Goal: Information Seeking & Learning: Learn about a topic

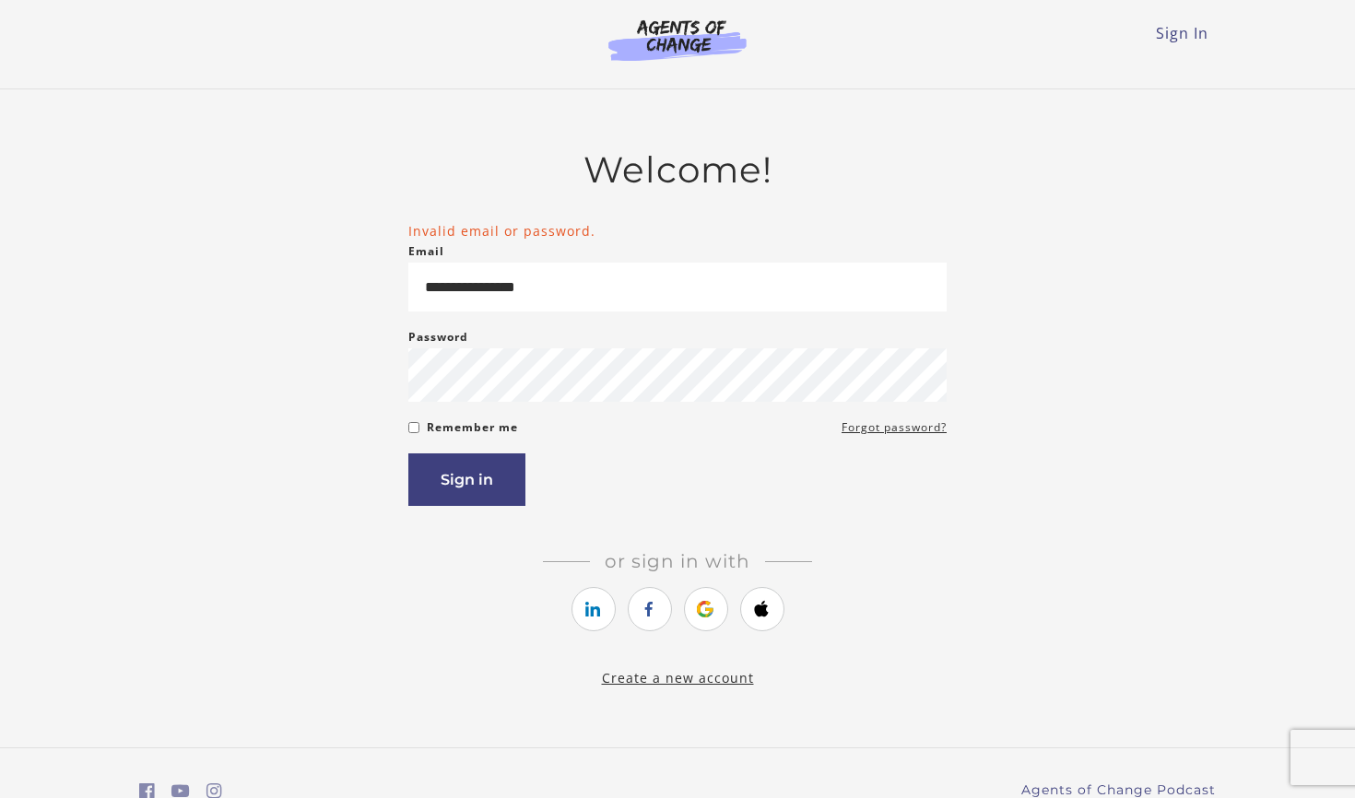
click at [710, 618] on icon "https://courses.thinkific.com/users/auth/google?ss%5Breferral%5D=&ss%5Buser_ret…" at bounding box center [705, 609] width 23 height 22
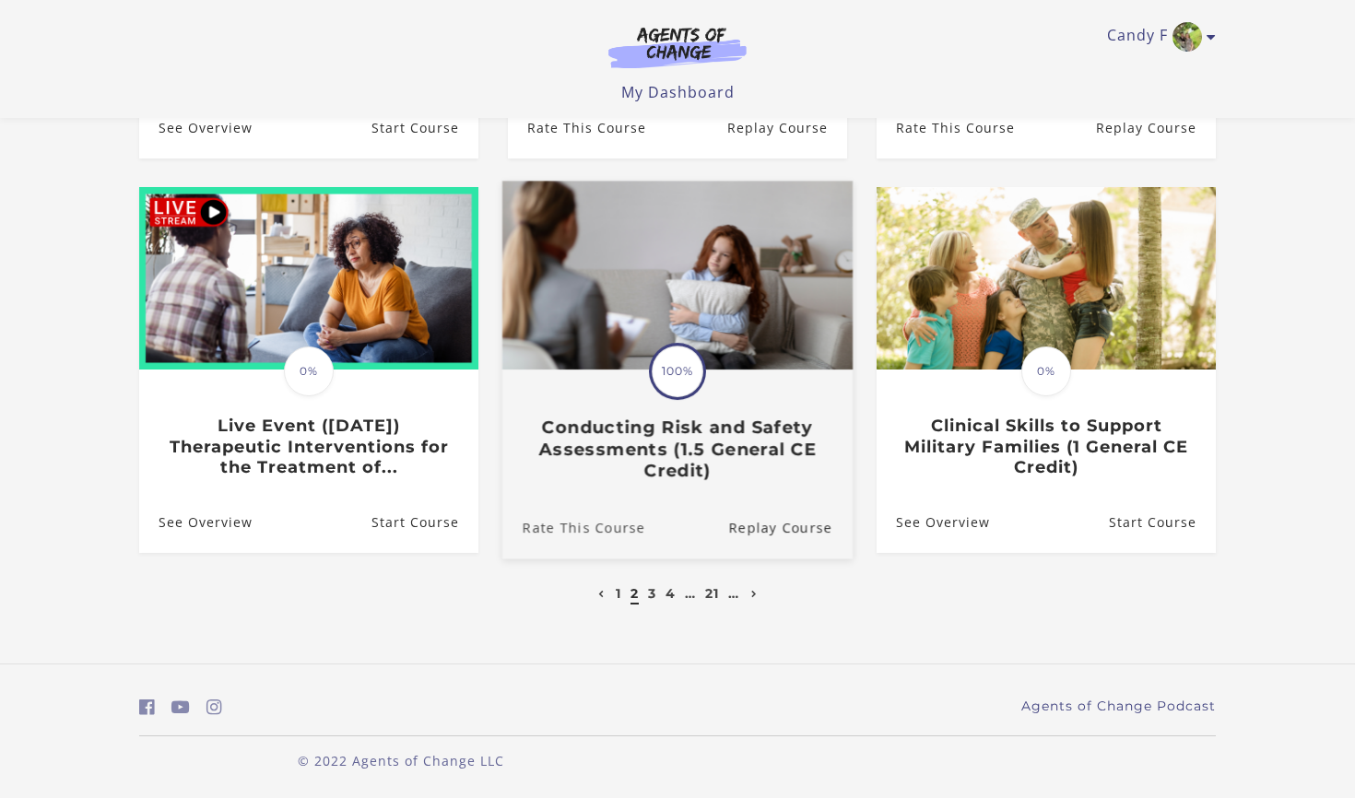
scroll to position [492, 0]
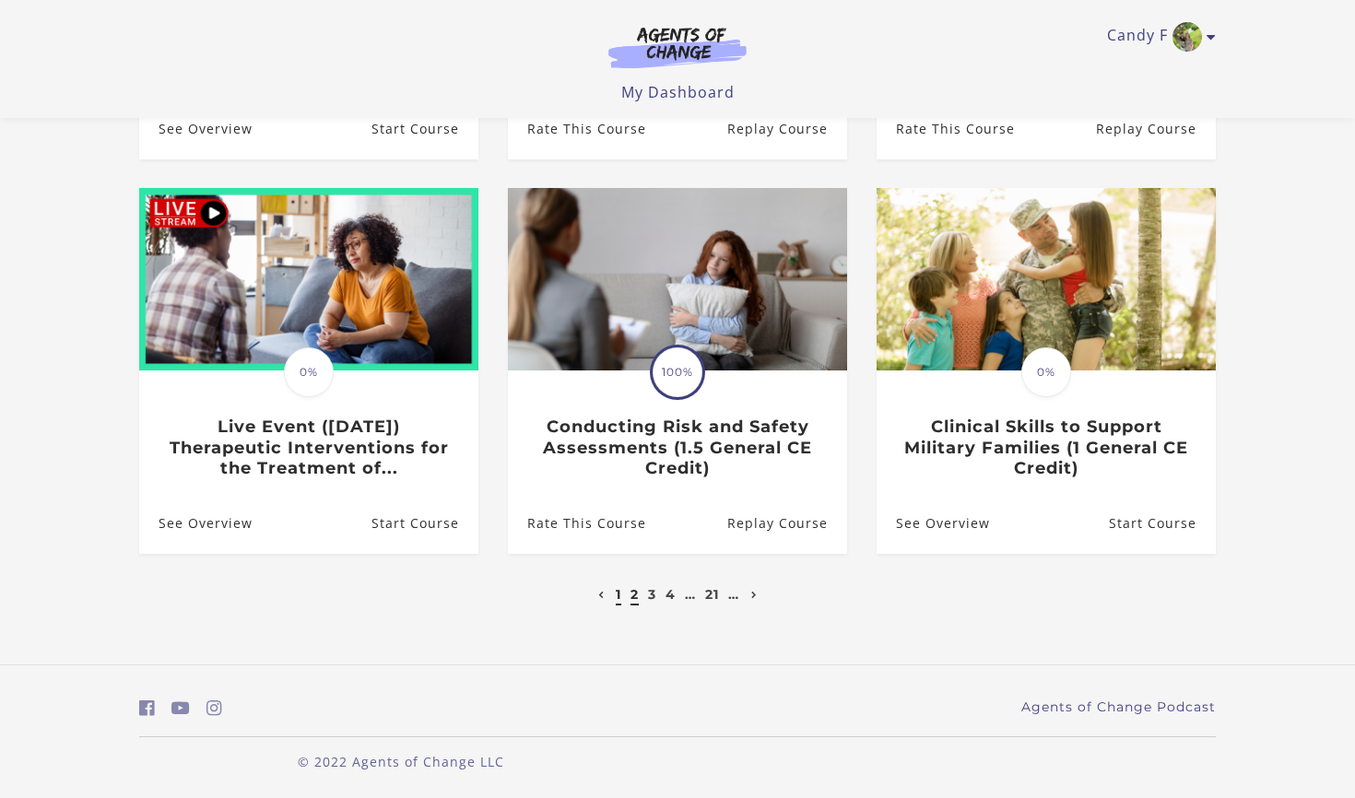
click at [616, 596] on link "1" at bounding box center [619, 594] width 6 height 17
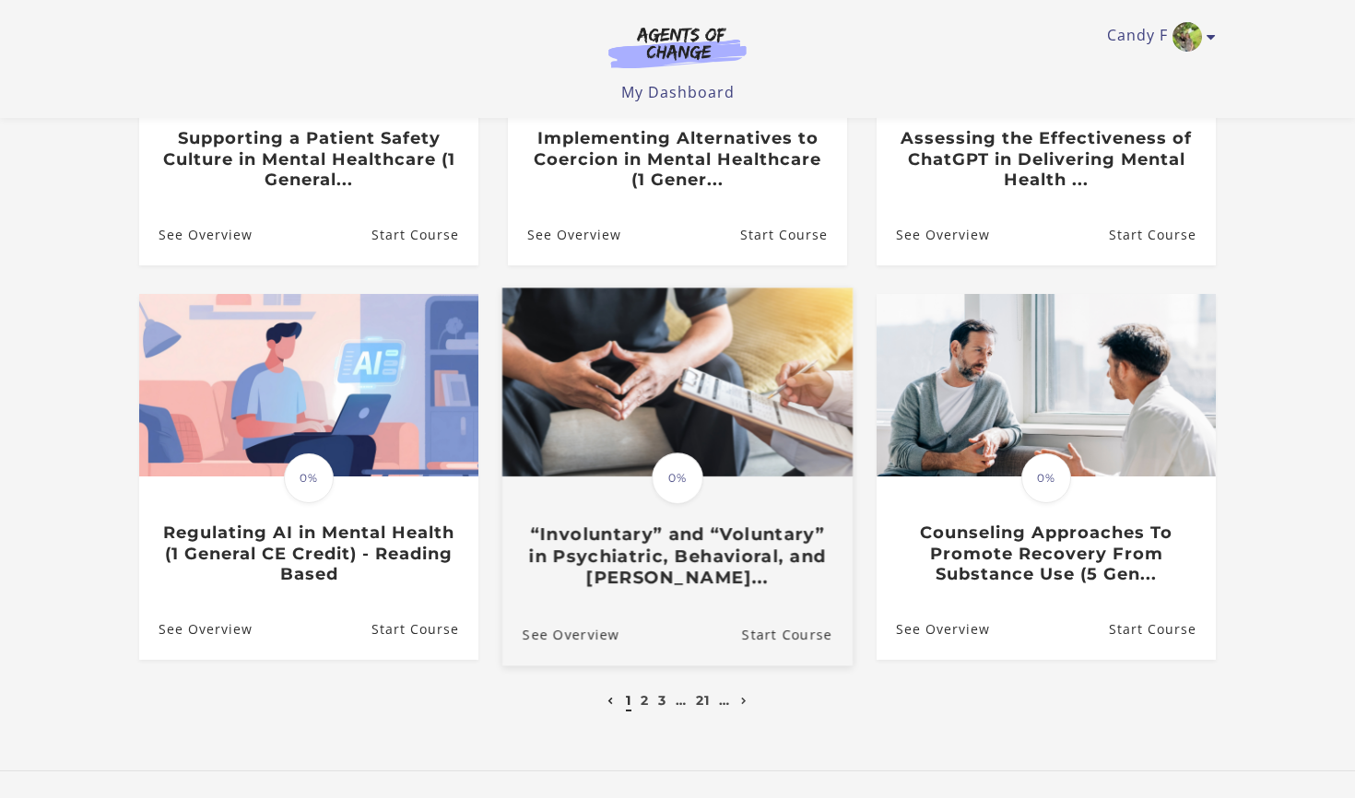
scroll to position [387, 0]
click at [619, 555] on h3 "“Involuntary” and “Voluntary” in Psychiatric, Behavioral, and [PERSON_NAME]..." at bounding box center [678, 556] width 310 height 65
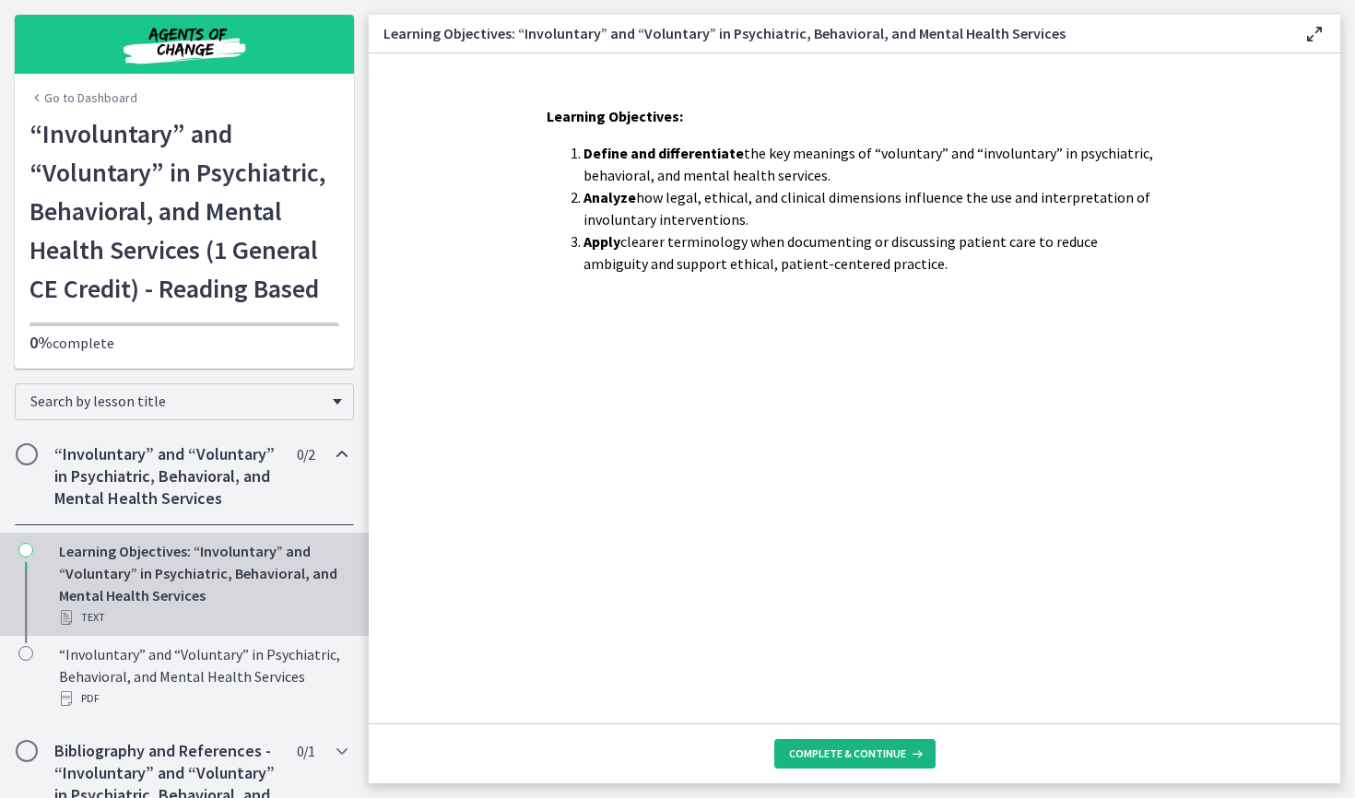
click at [843, 743] on button "Complete & continue" at bounding box center [854, 753] width 161 height 29
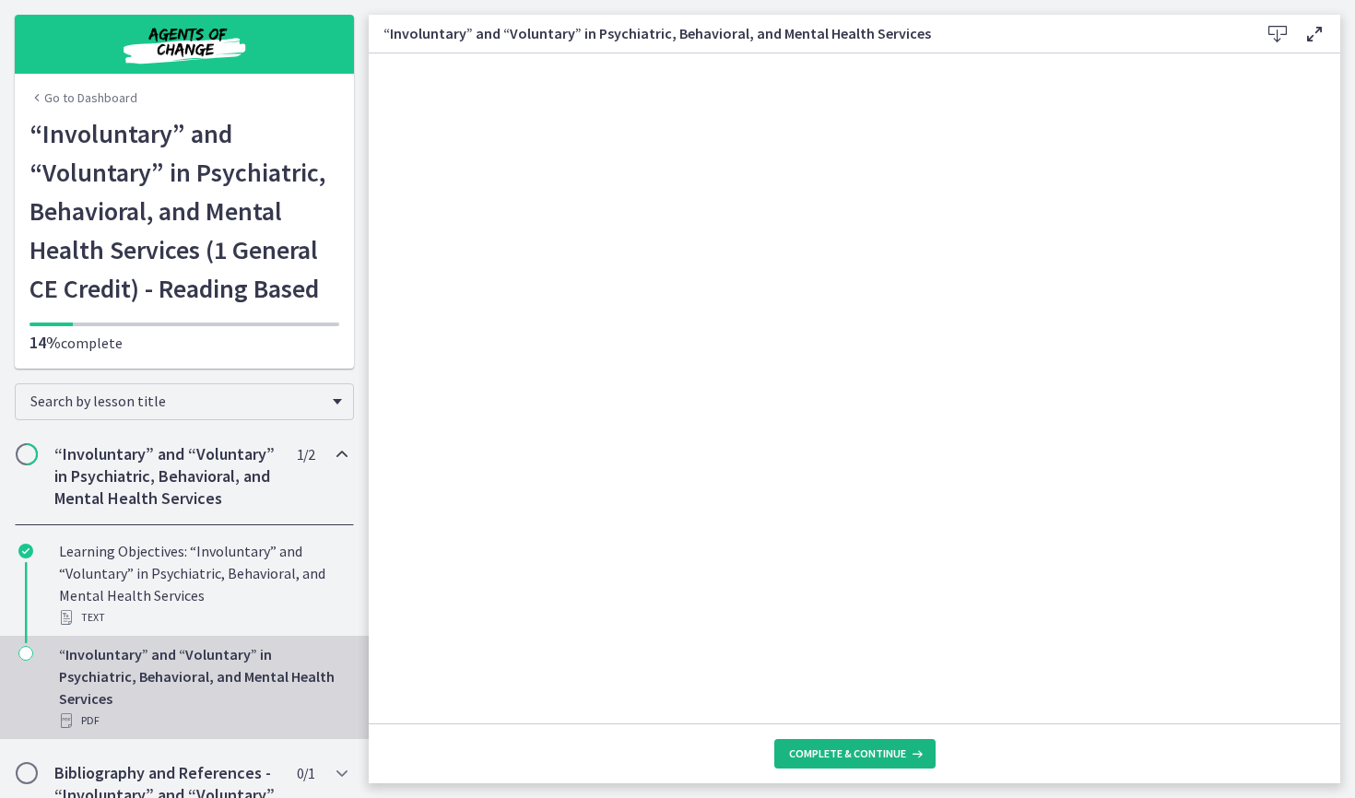
click at [867, 752] on span "Complete & continue" at bounding box center [847, 754] width 117 height 15
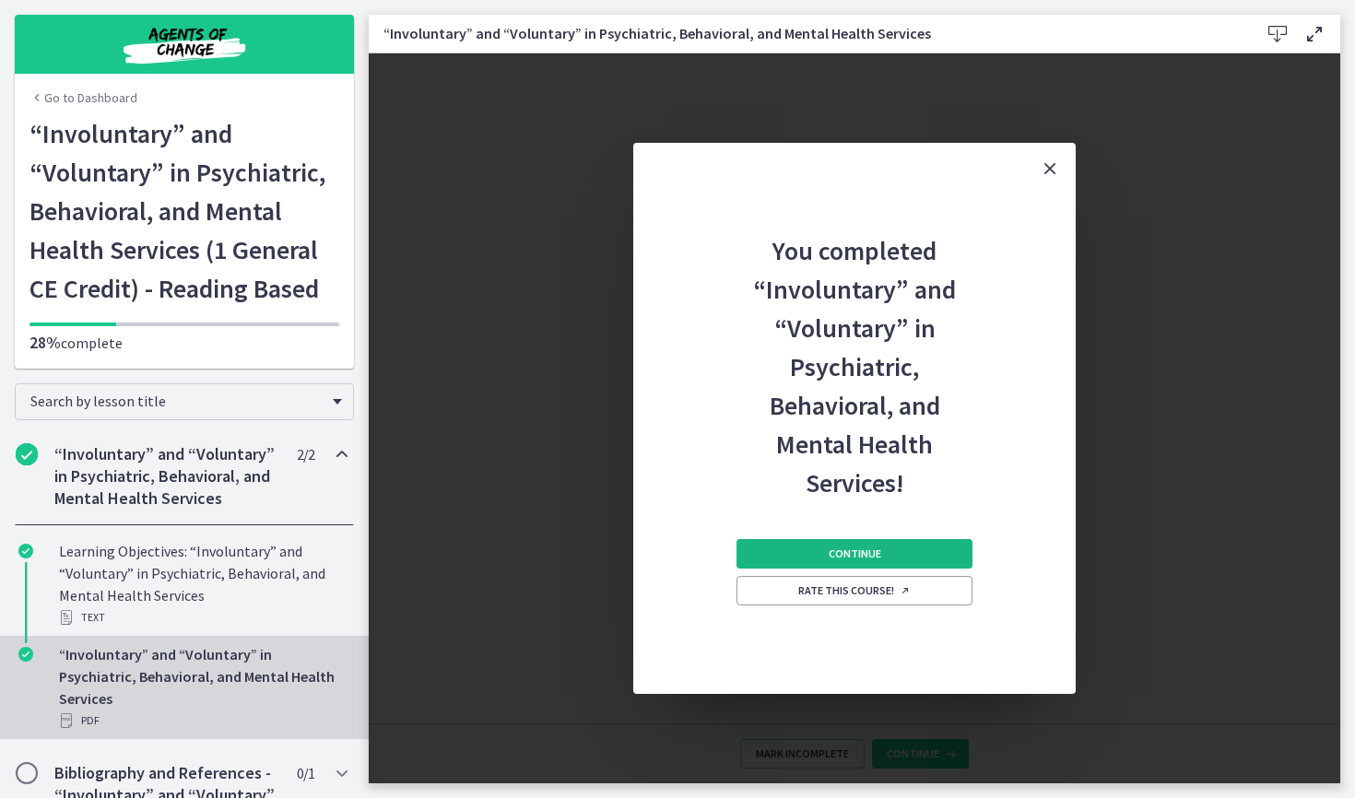
click at [854, 557] on span "Continue" at bounding box center [855, 554] width 53 height 15
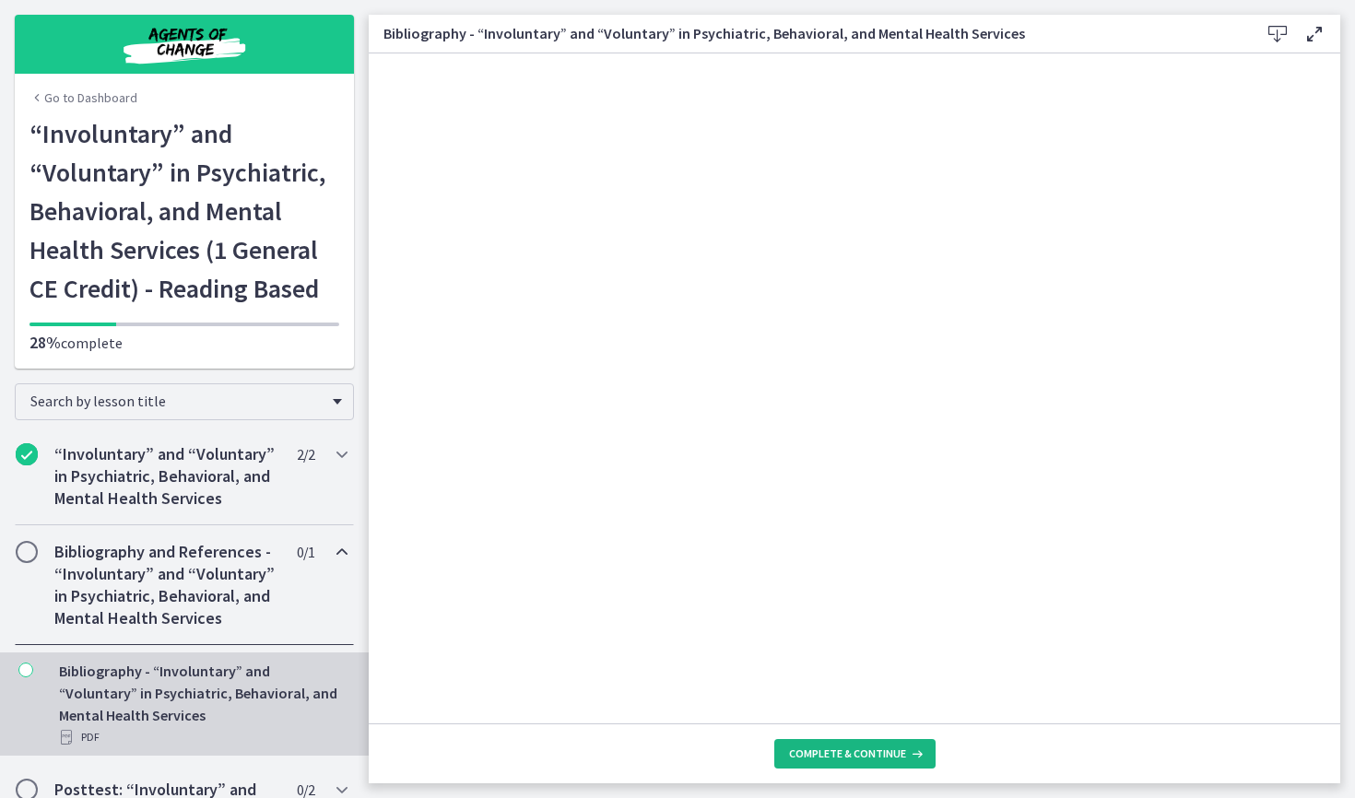
click at [887, 759] on span "Complete & continue" at bounding box center [847, 754] width 117 height 15
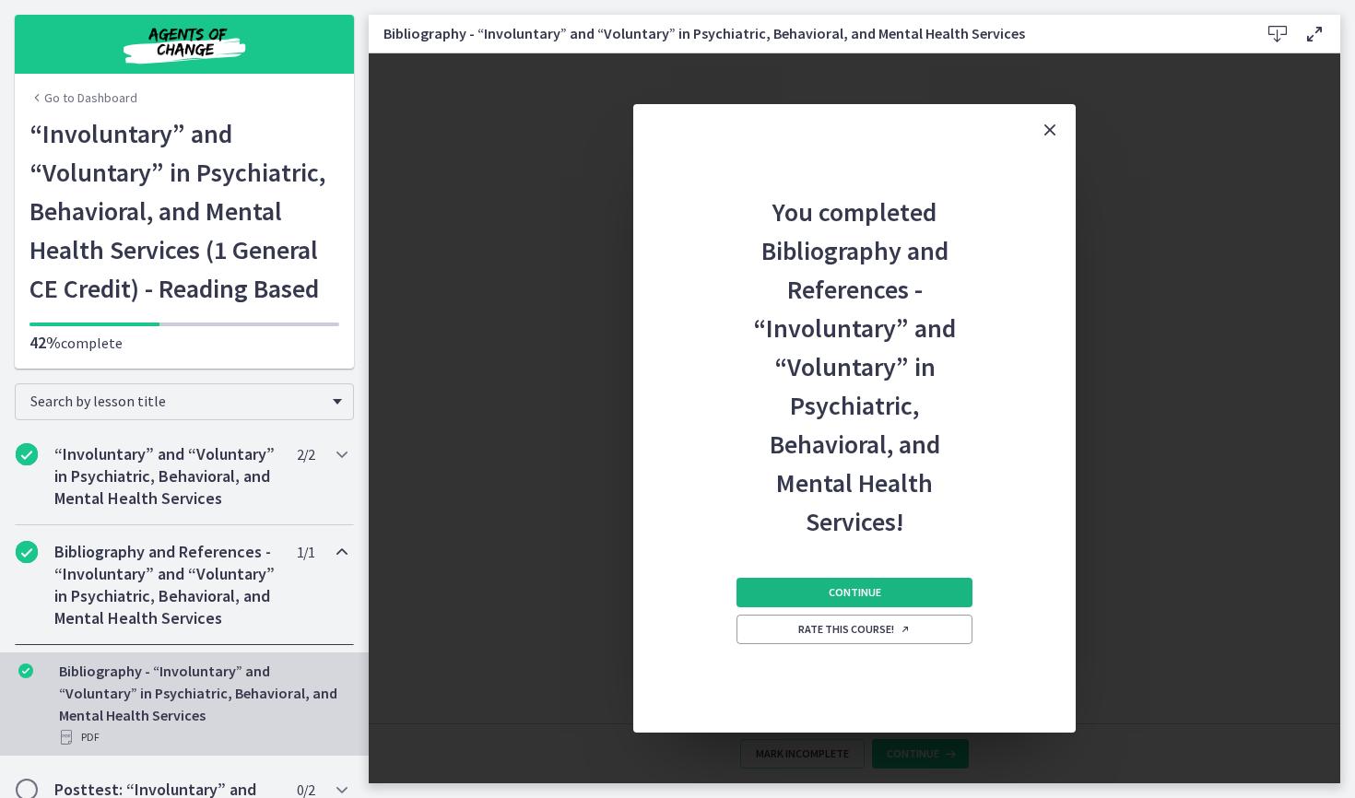
click at [862, 581] on button "Continue" at bounding box center [855, 592] width 236 height 29
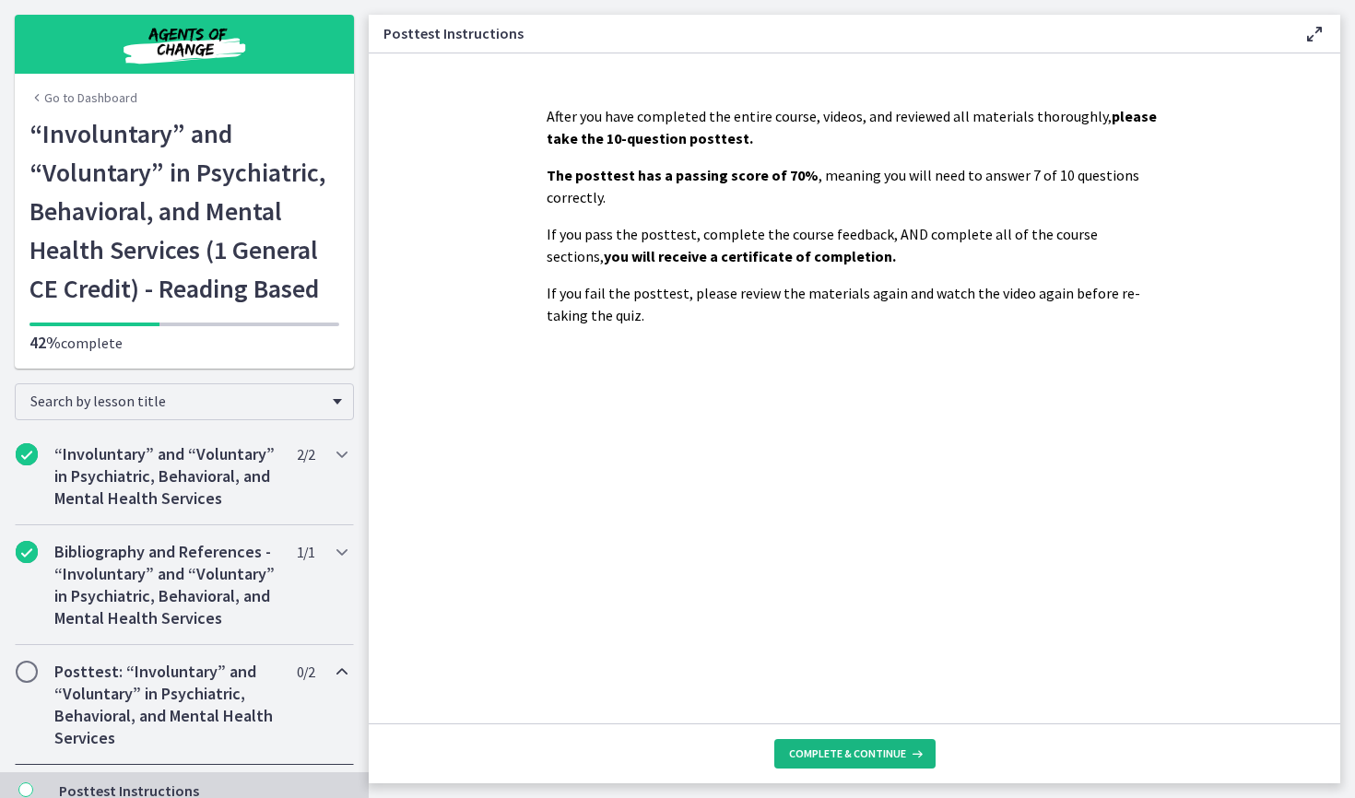
click at [878, 750] on span "Complete & continue" at bounding box center [847, 754] width 117 height 15
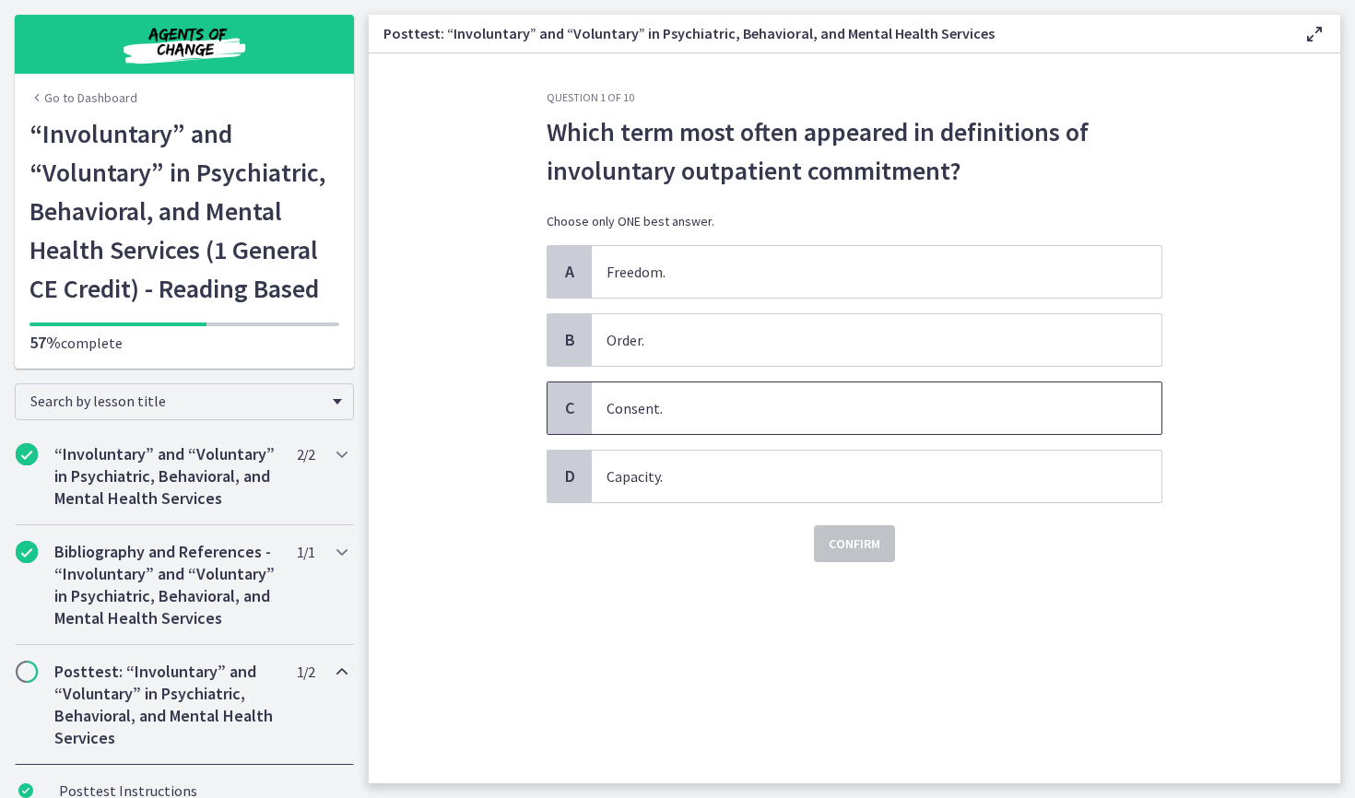
click at [654, 414] on span "Consent." at bounding box center [877, 409] width 570 height 52
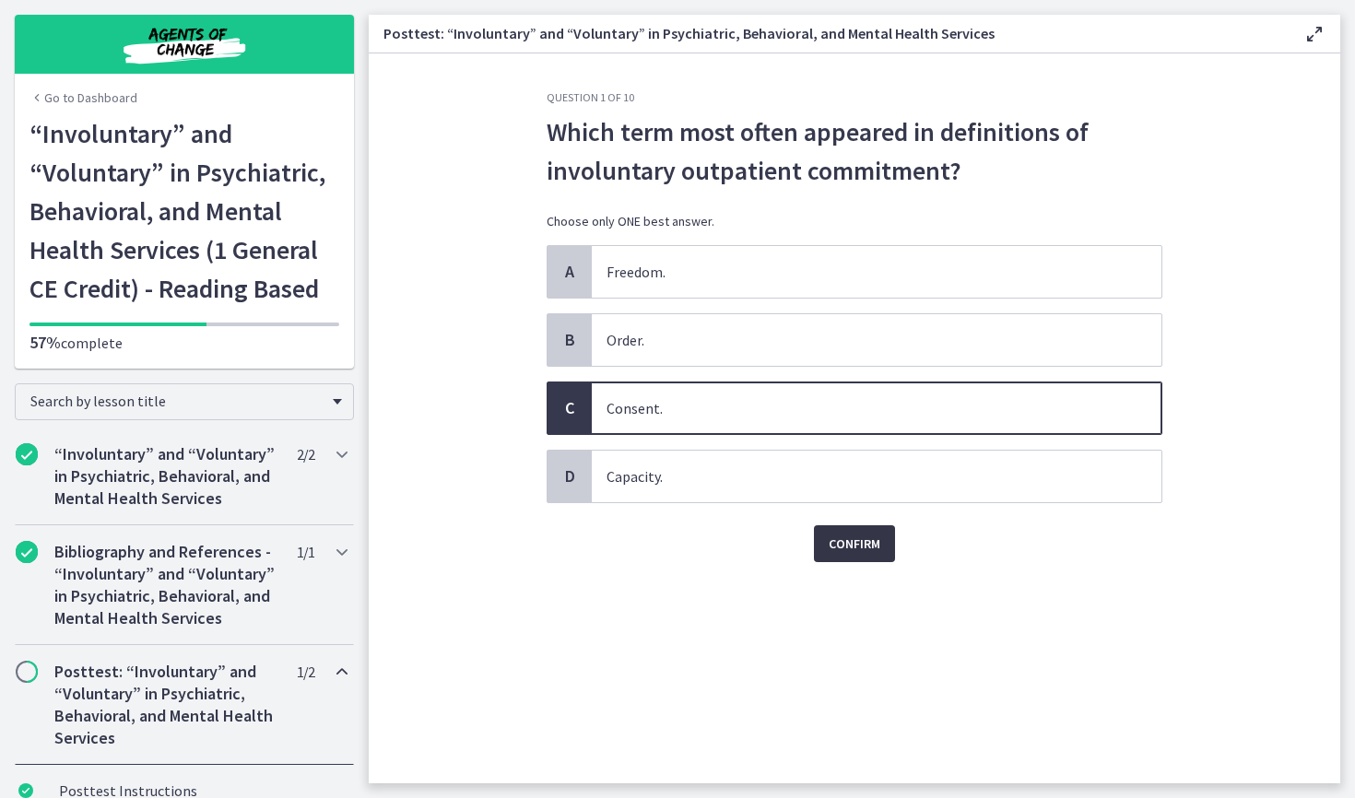
click at [847, 555] on button "Confirm" at bounding box center [854, 543] width 81 height 37
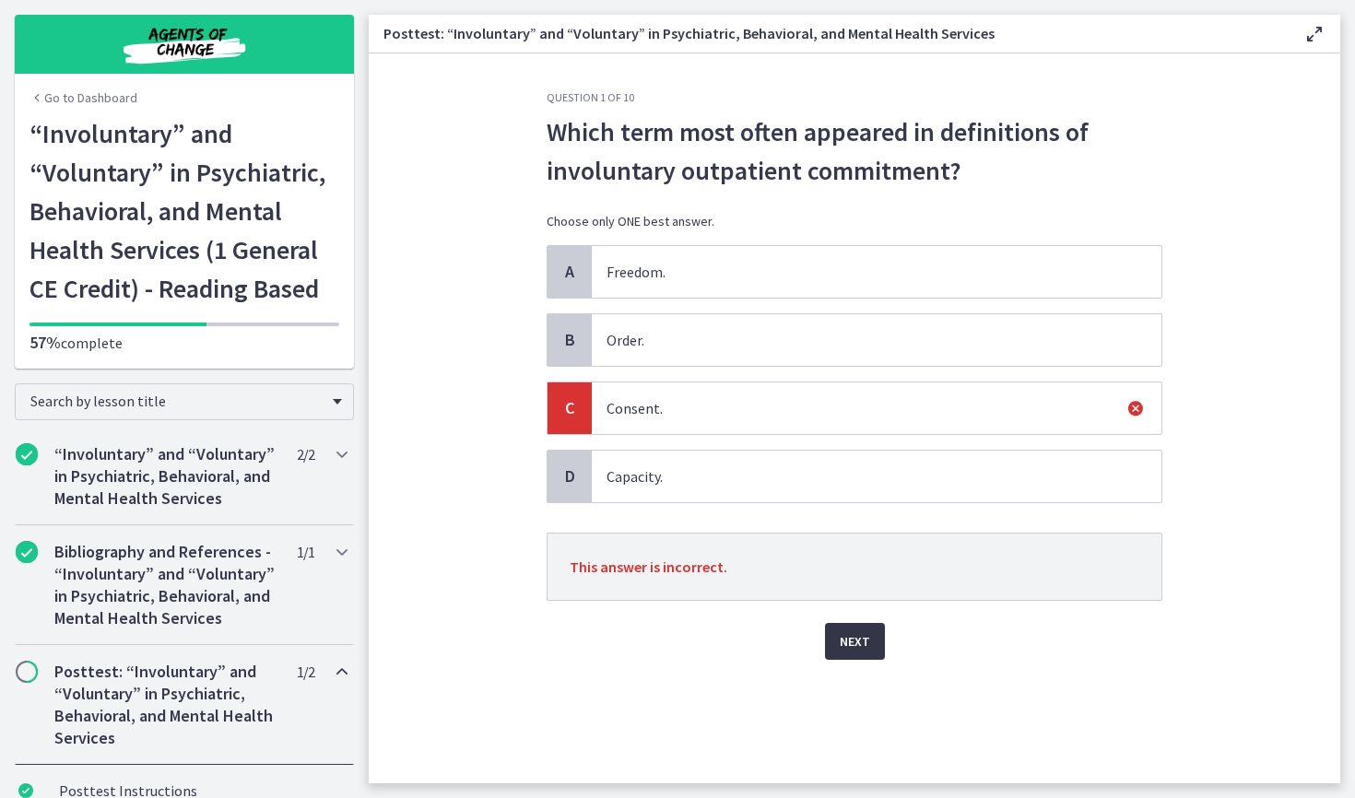
click at [864, 641] on span "Next" at bounding box center [855, 642] width 30 height 22
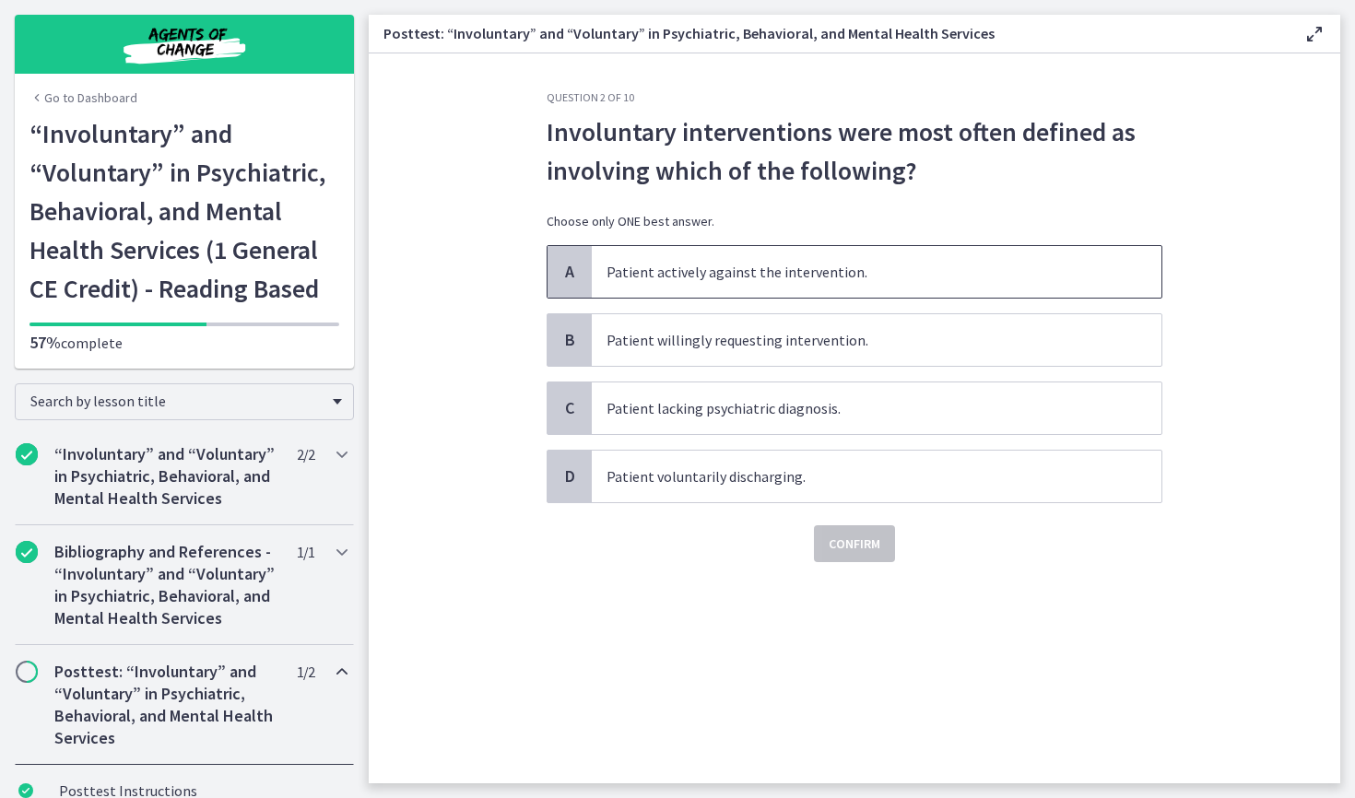
click at [767, 277] on span "Patient actively against the intervention." at bounding box center [877, 272] width 570 height 52
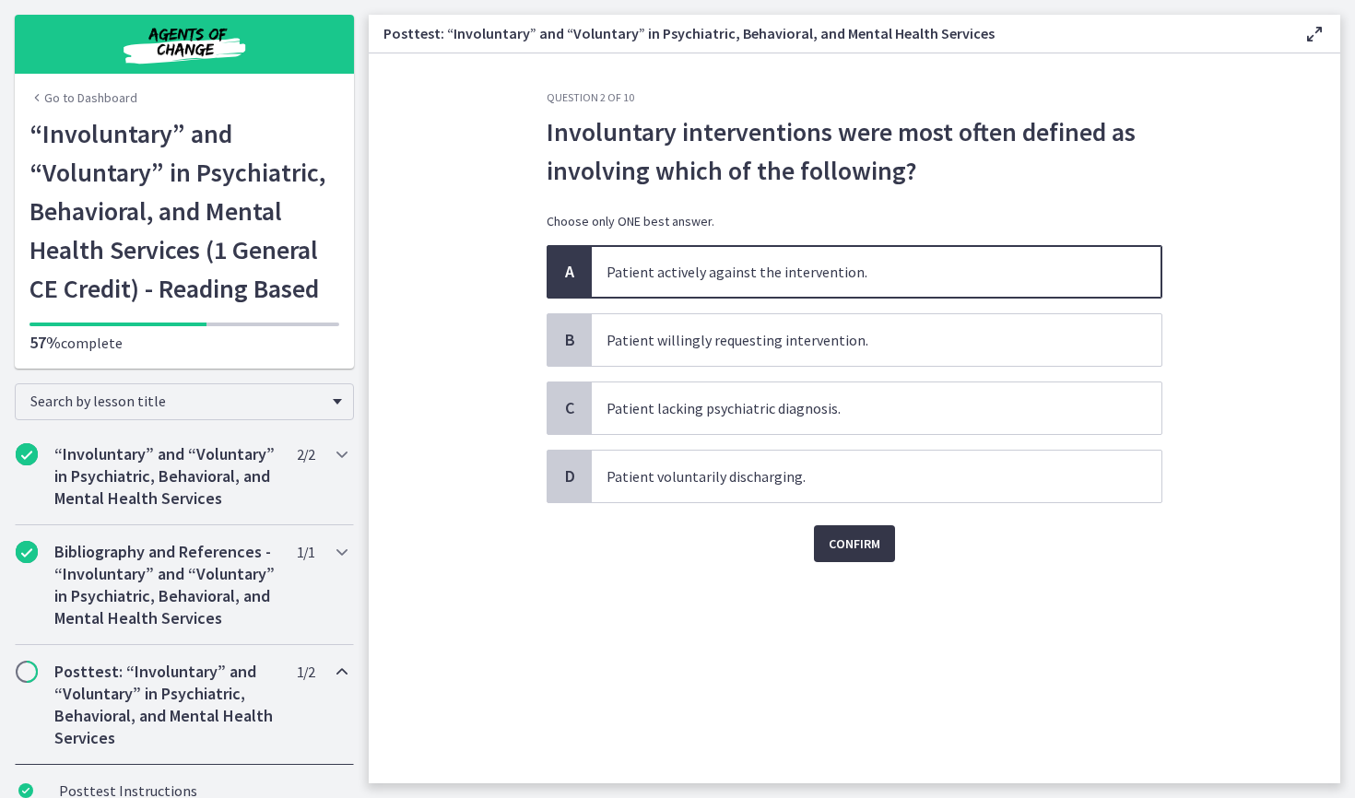
click at [851, 546] on span "Confirm" at bounding box center [855, 544] width 52 height 22
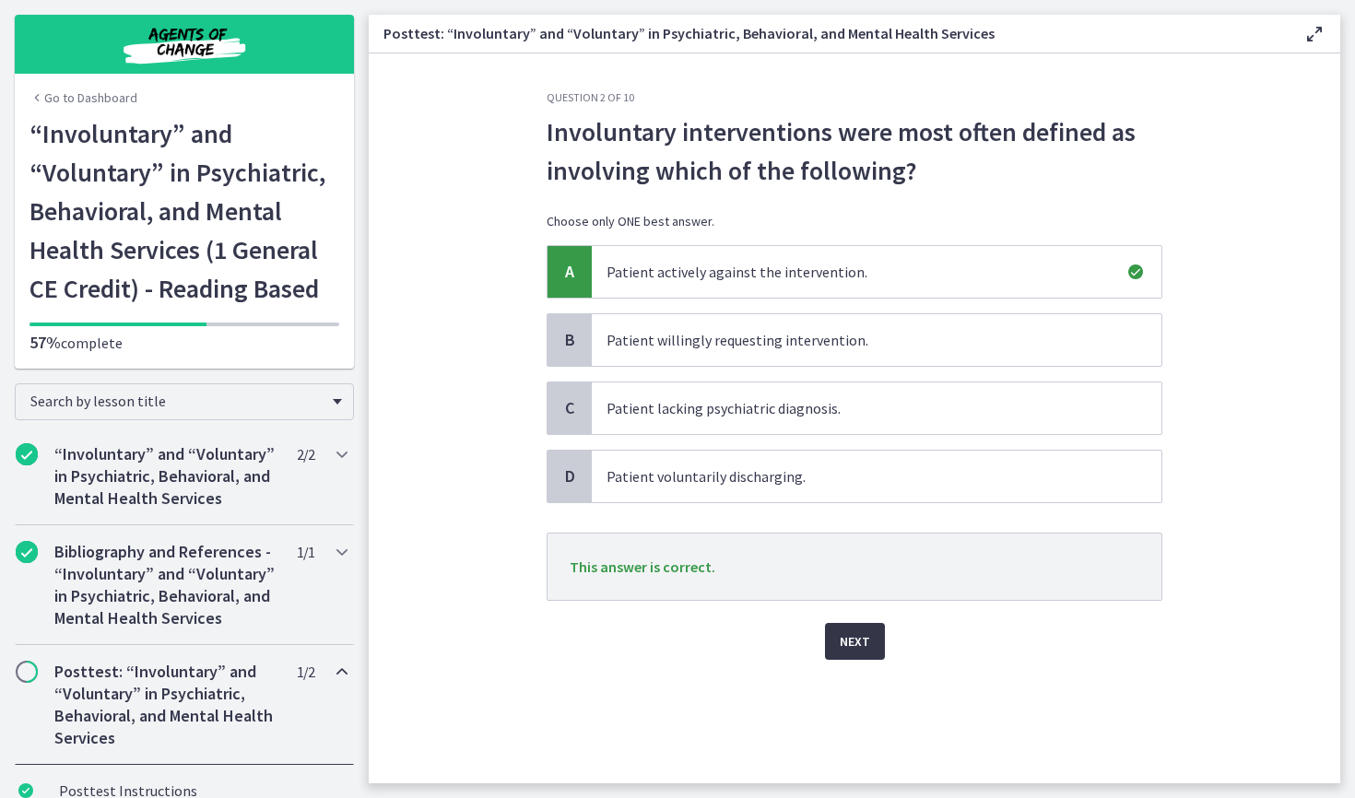
click at [851, 636] on span "Next" at bounding box center [855, 642] width 30 height 22
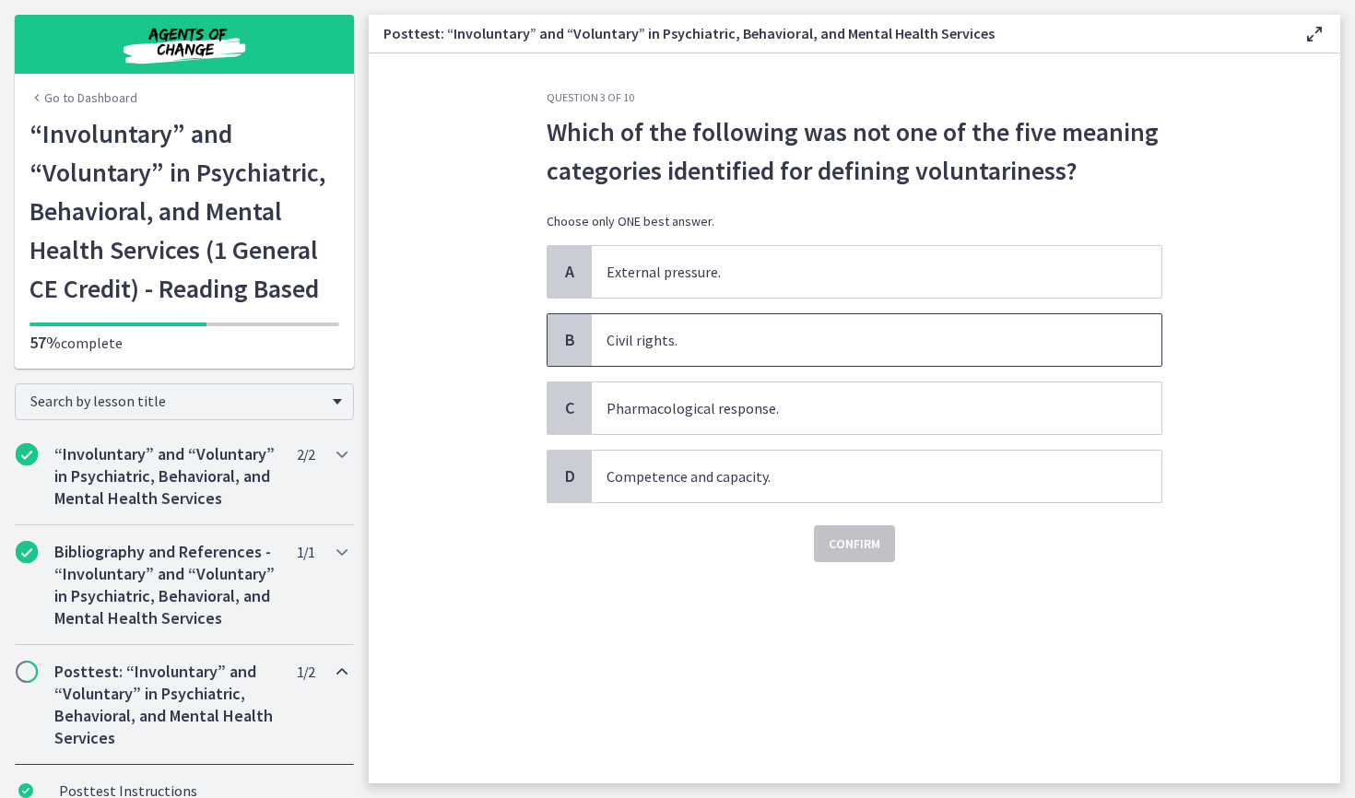
click at [710, 333] on span "Civil rights." at bounding box center [877, 340] width 570 height 52
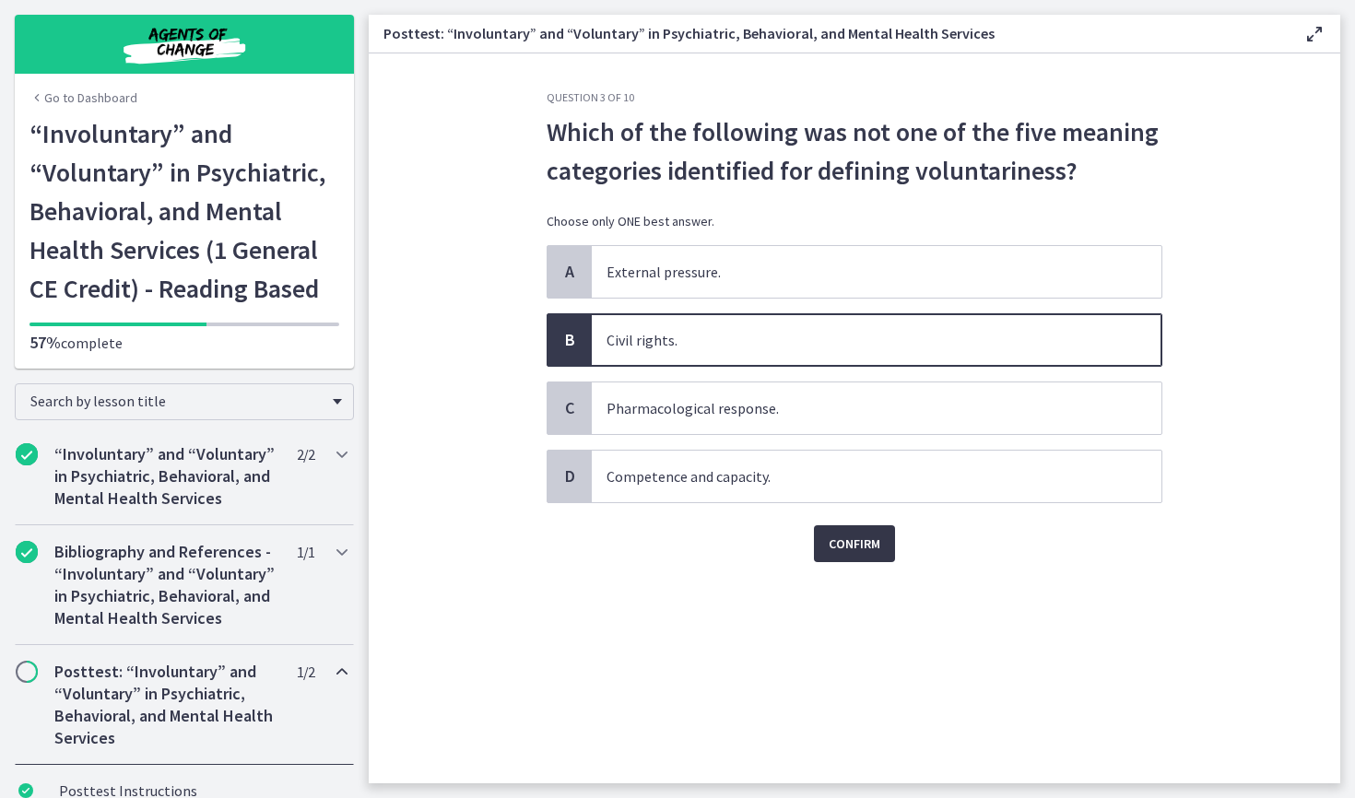
click at [846, 542] on span "Confirm" at bounding box center [855, 544] width 52 height 22
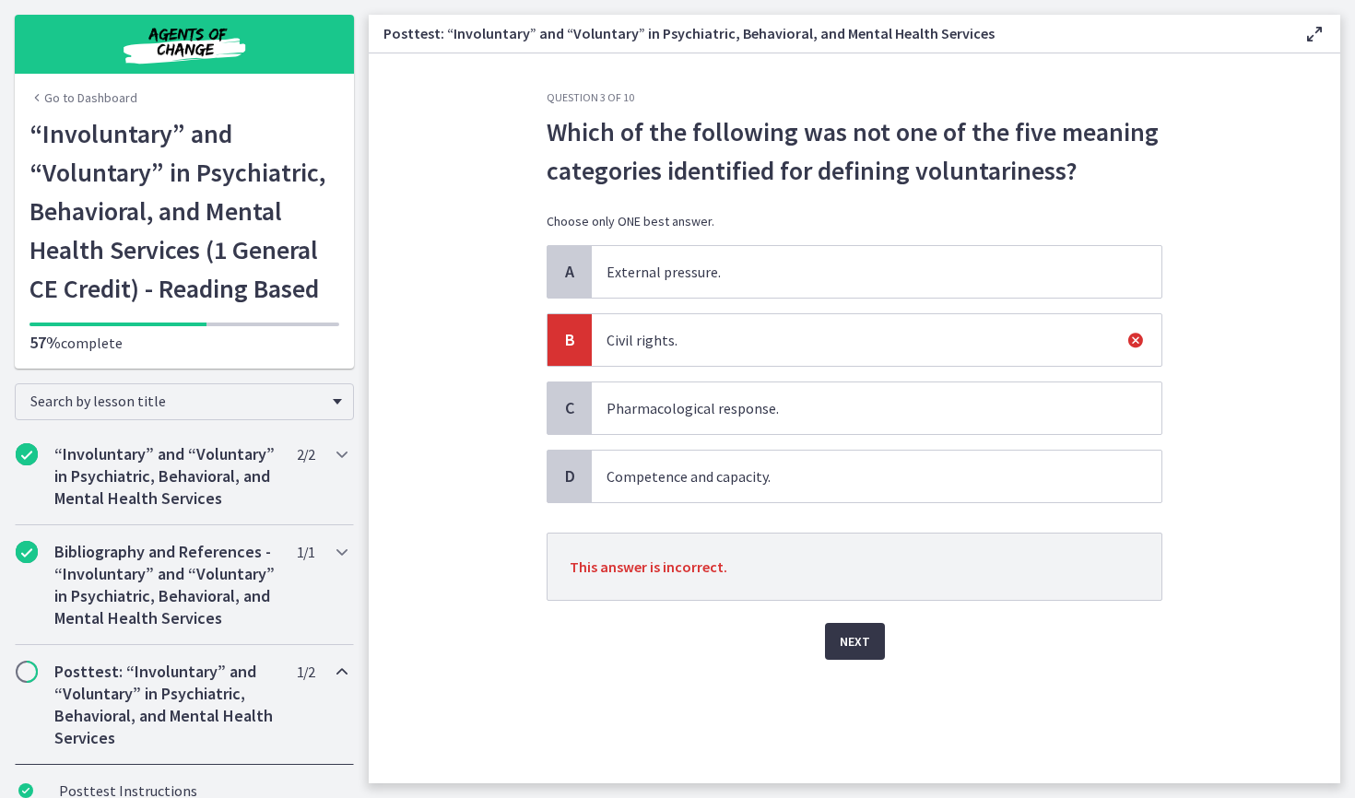
click at [862, 642] on span "Next" at bounding box center [855, 642] width 30 height 22
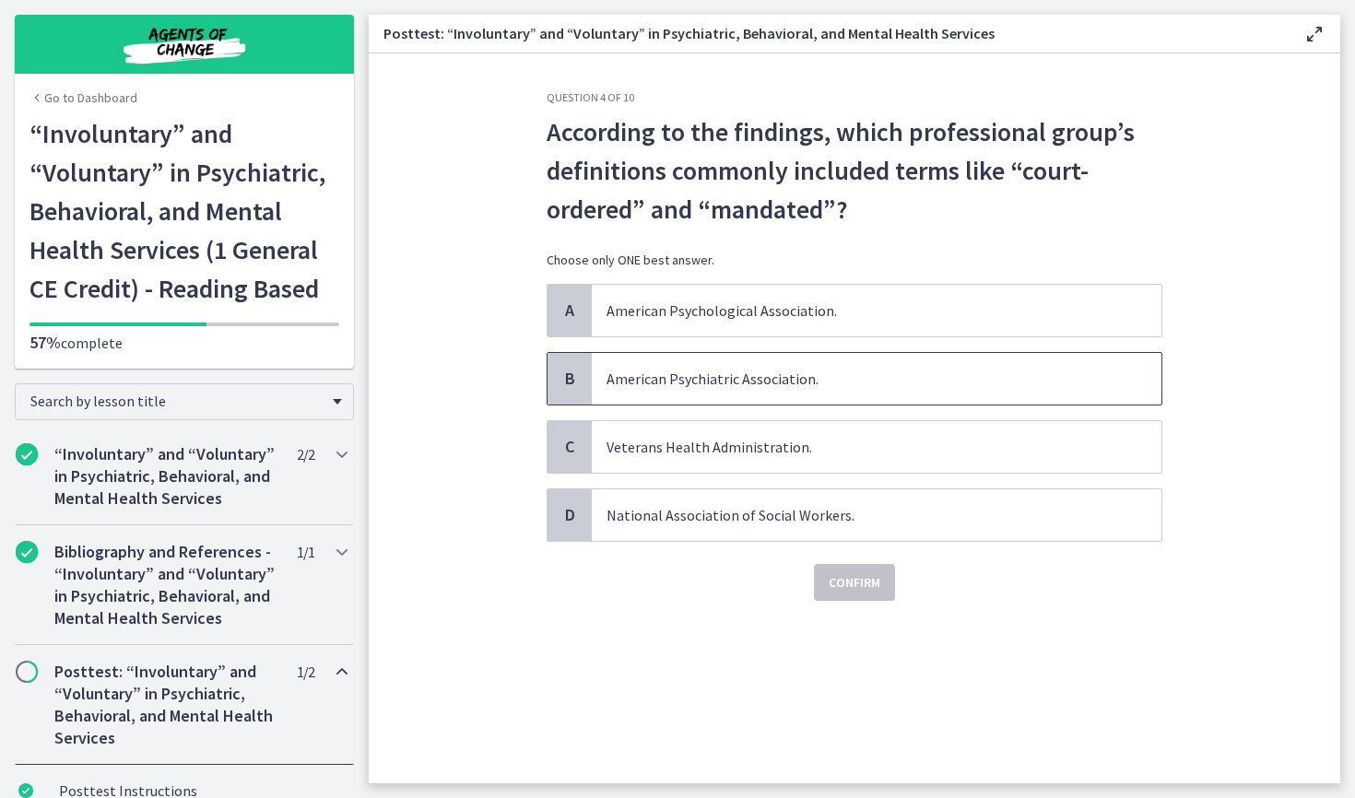
click at [778, 381] on span "American Psychiatric Association." at bounding box center [877, 379] width 570 height 52
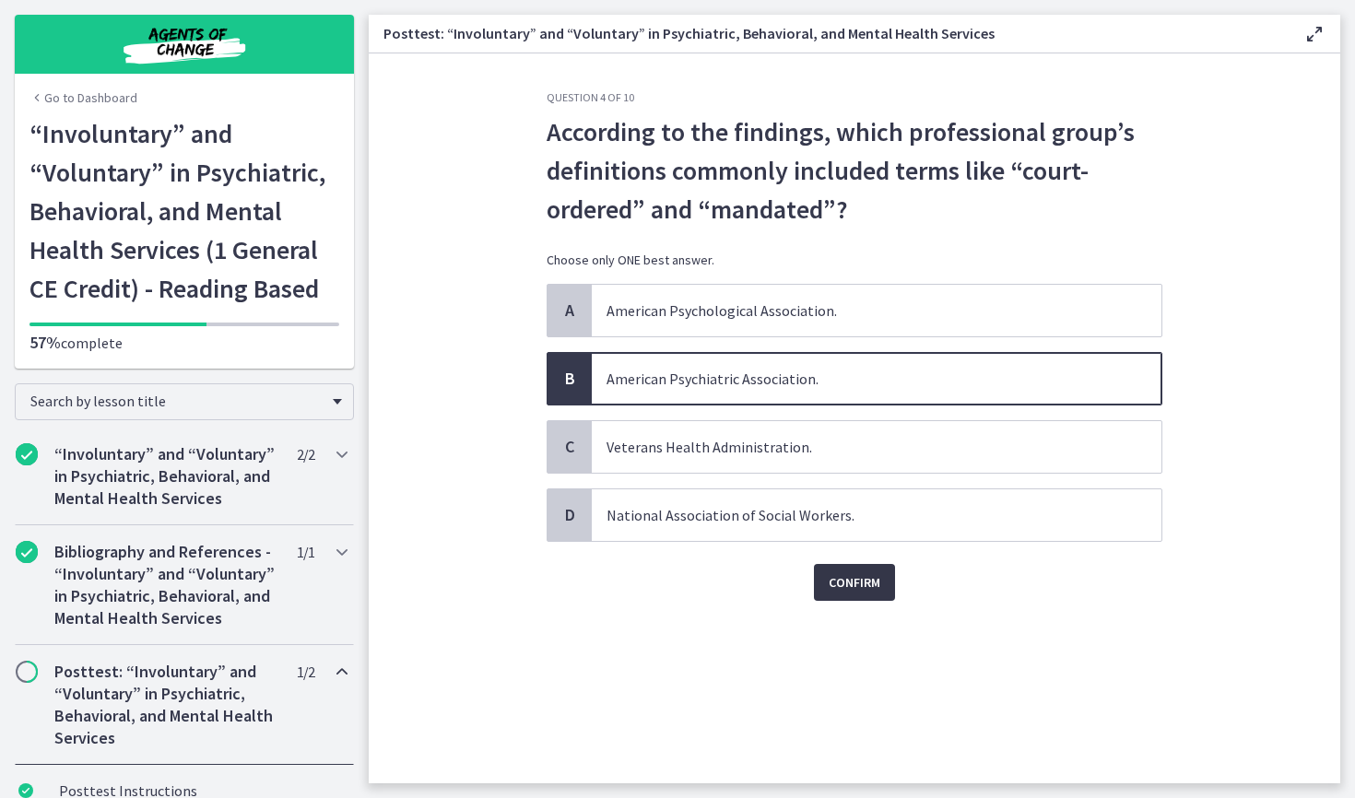
click at [843, 589] on span "Confirm" at bounding box center [855, 583] width 52 height 22
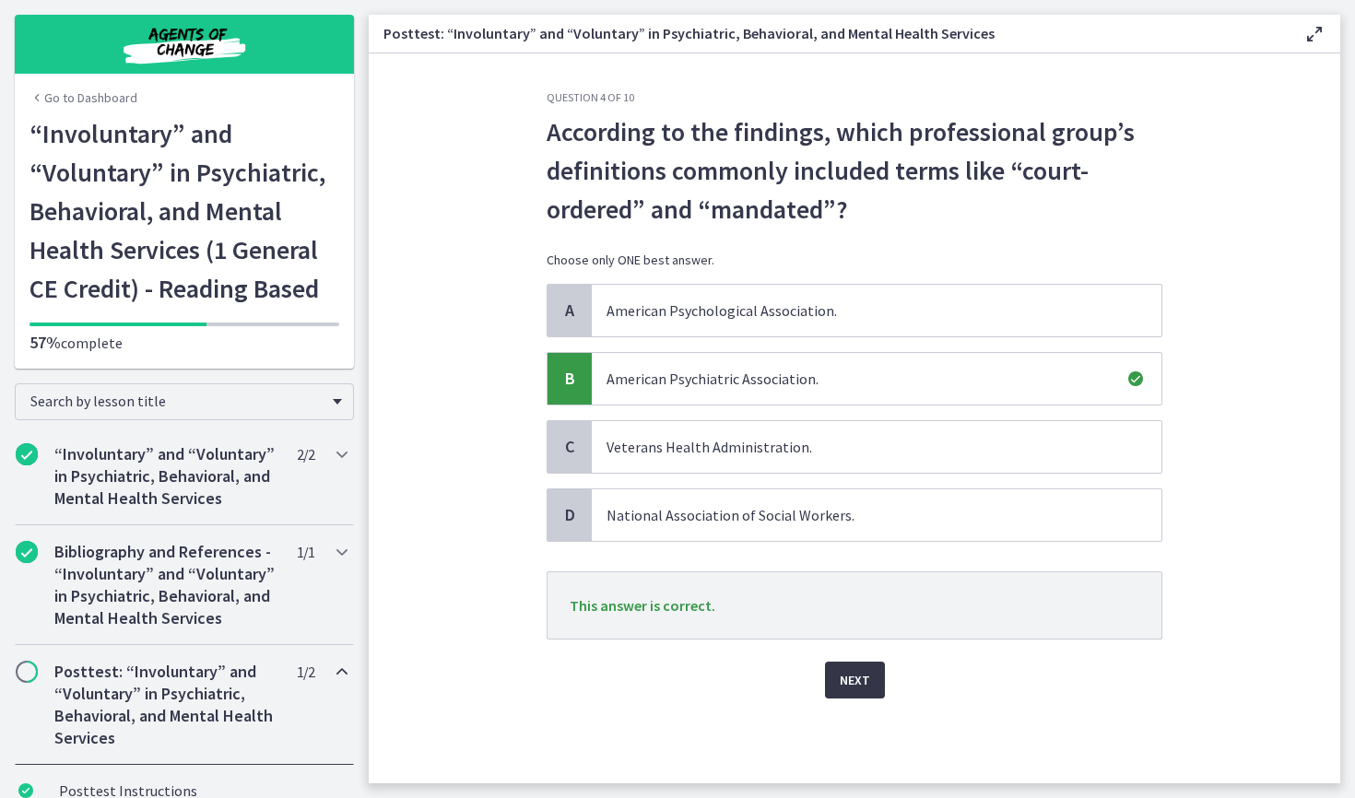
click at [861, 690] on span "Next" at bounding box center [855, 680] width 30 height 22
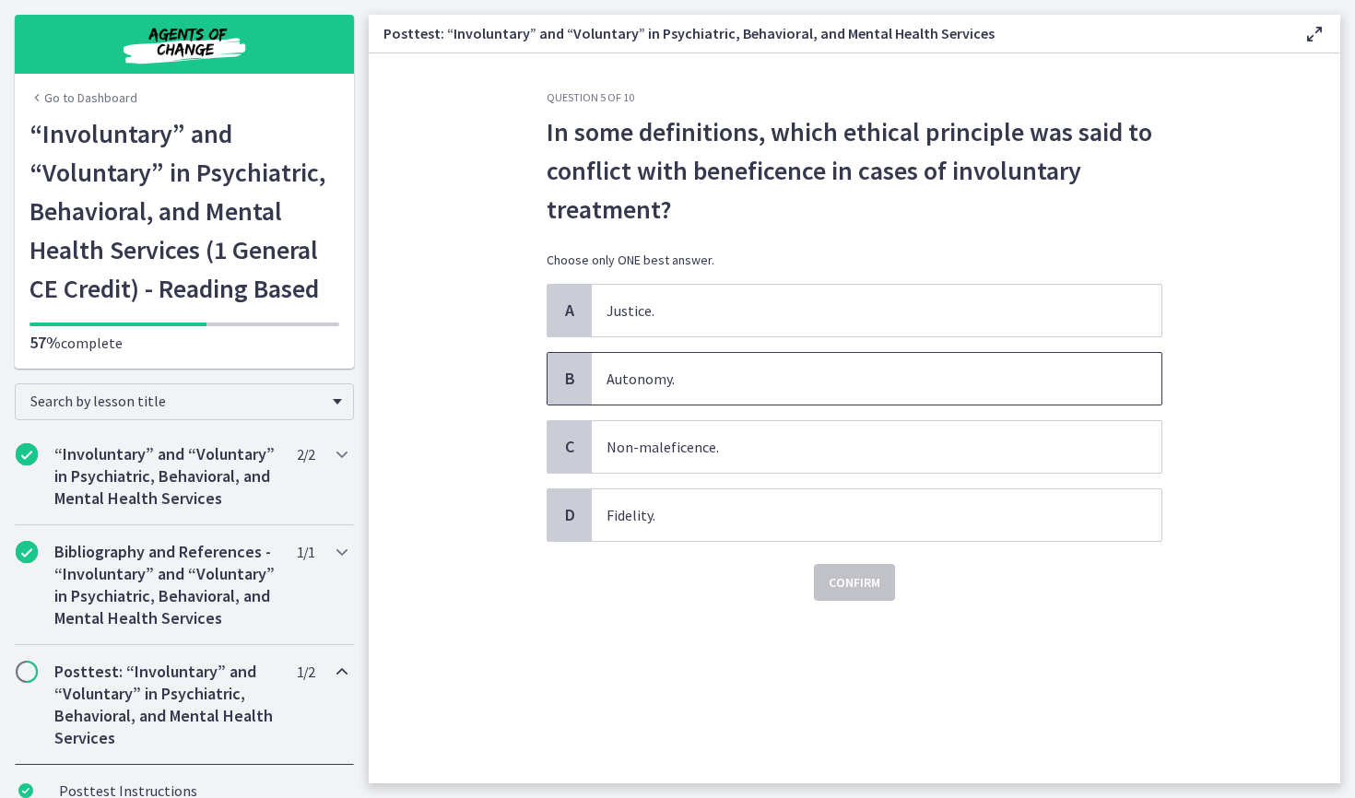
click at [772, 393] on span "Autonomy." at bounding box center [877, 379] width 570 height 52
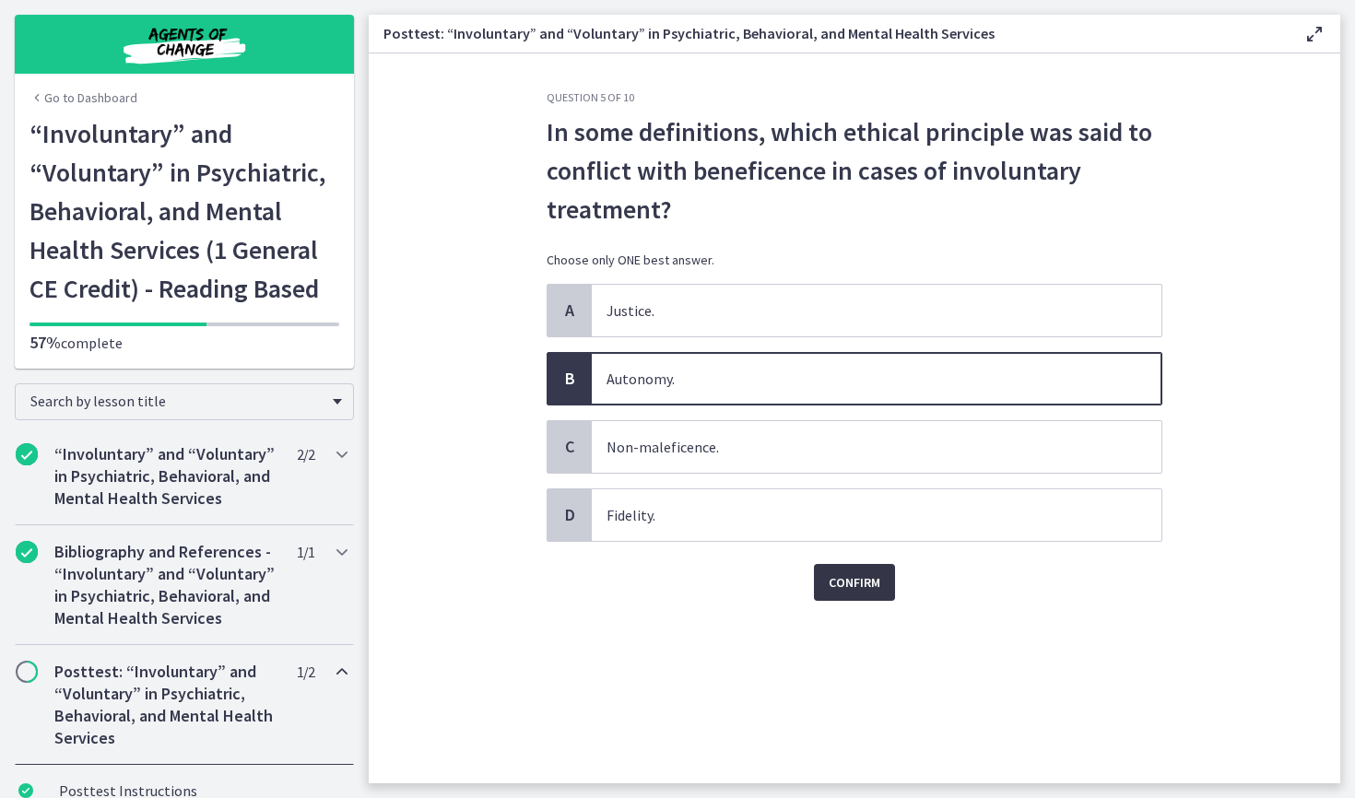
click at [848, 585] on span "Confirm" at bounding box center [855, 583] width 52 height 22
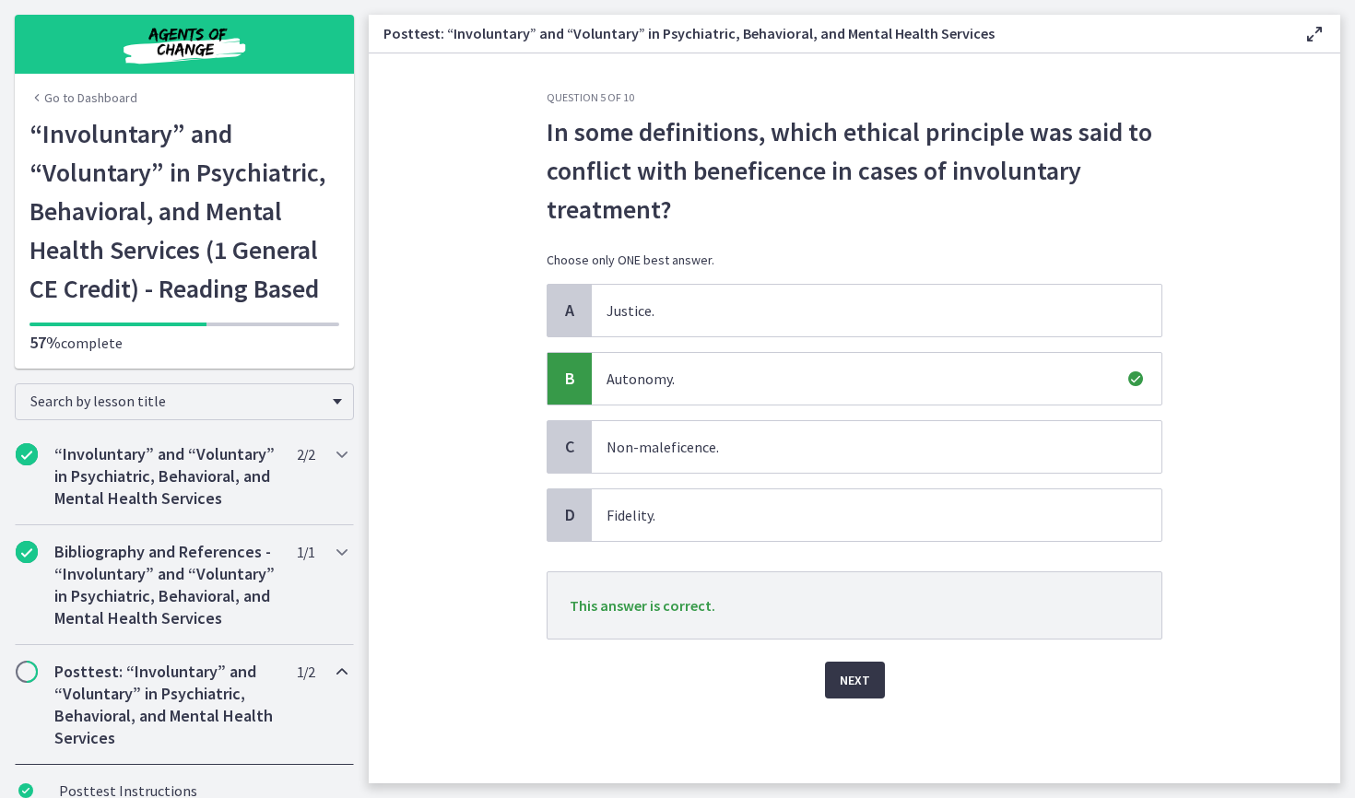
click at [862, 670] on span "Next" at bounding box center [855, 680] width 30 height 22
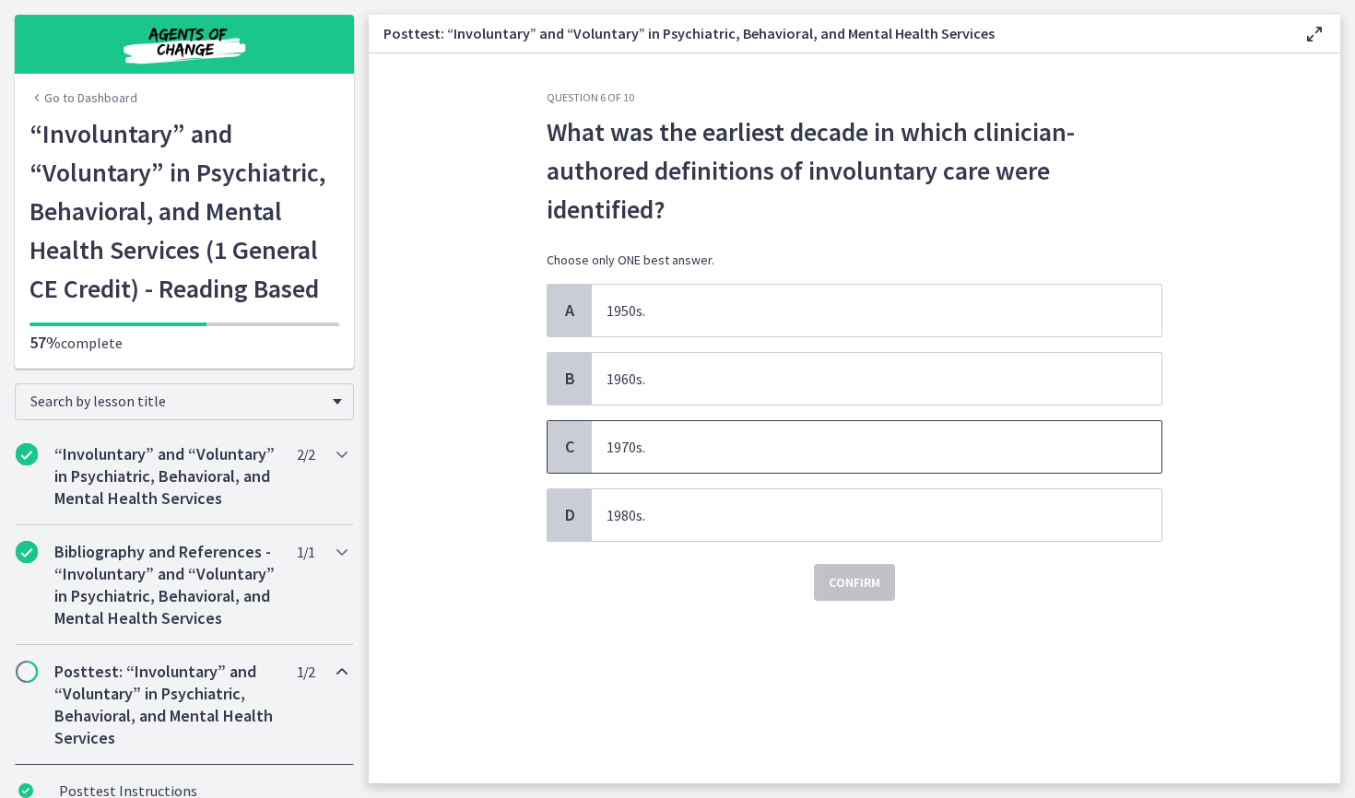
click at [789, 454] on span "1970s." at bounding box center [877, 447] width 570 height 52
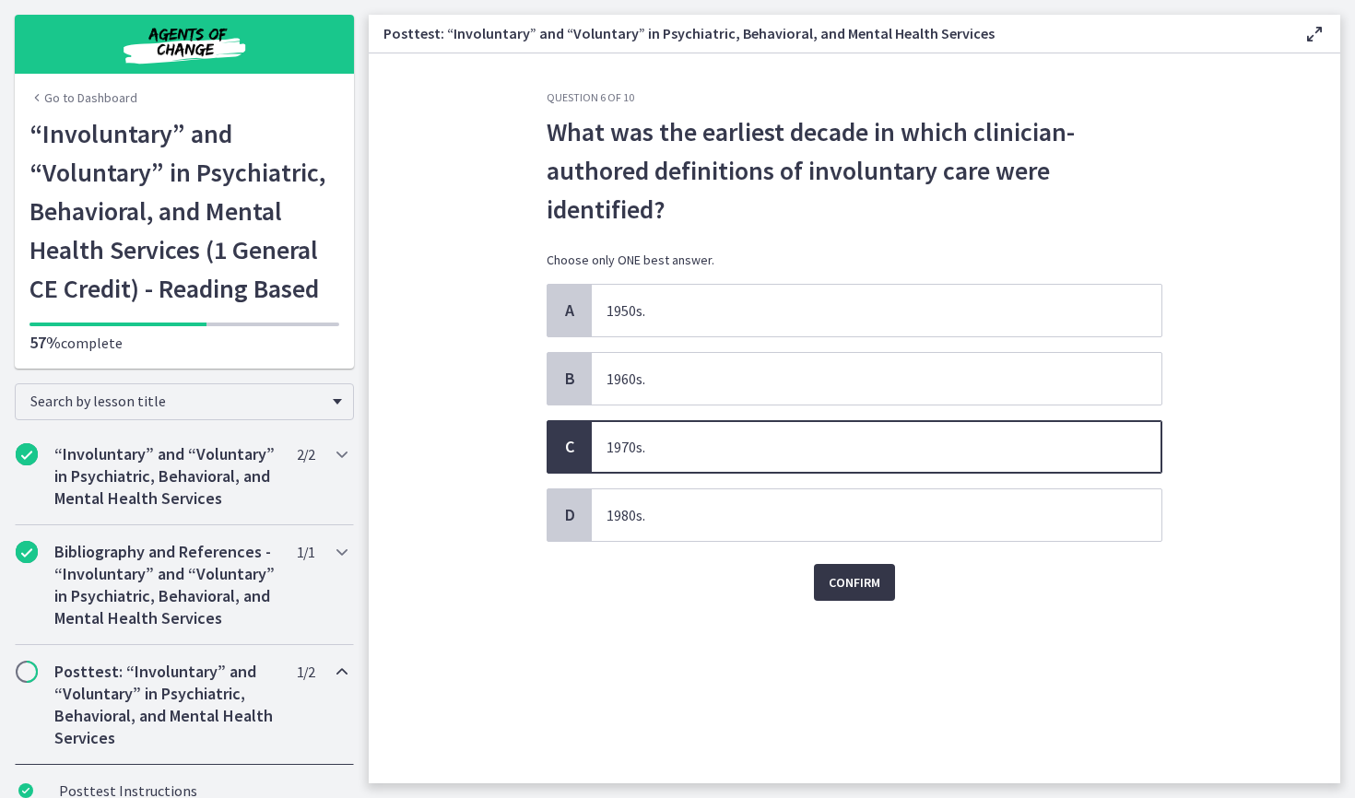
click at [829, 592] on span "Confirm" at bounding box center [855, 583] width 52 height 22
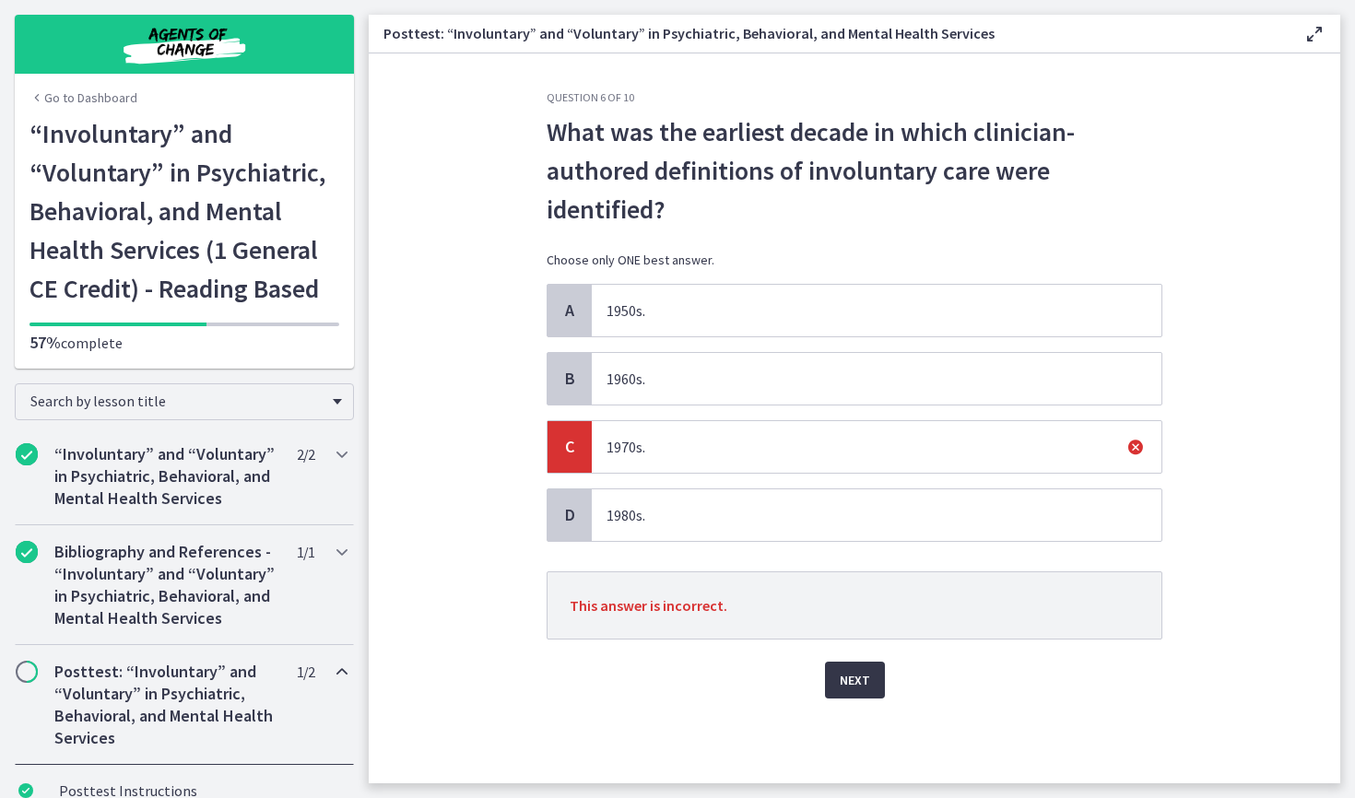
click at [849, 678] on span "Next" at bounding box center [855, 680] width 30 height 22
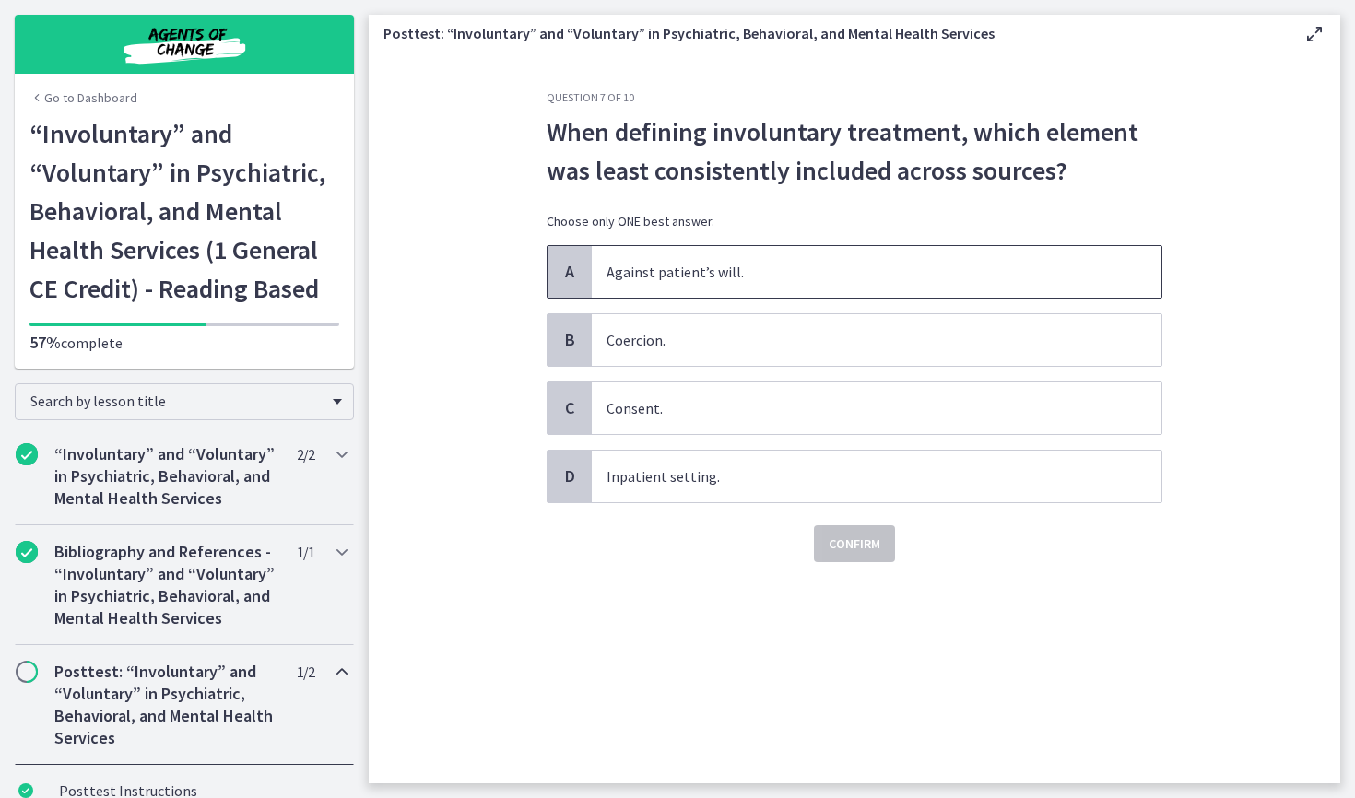
click at [761, 283] on span "Against patient’s will." at bounding box center [877, 272] width 570 height 52
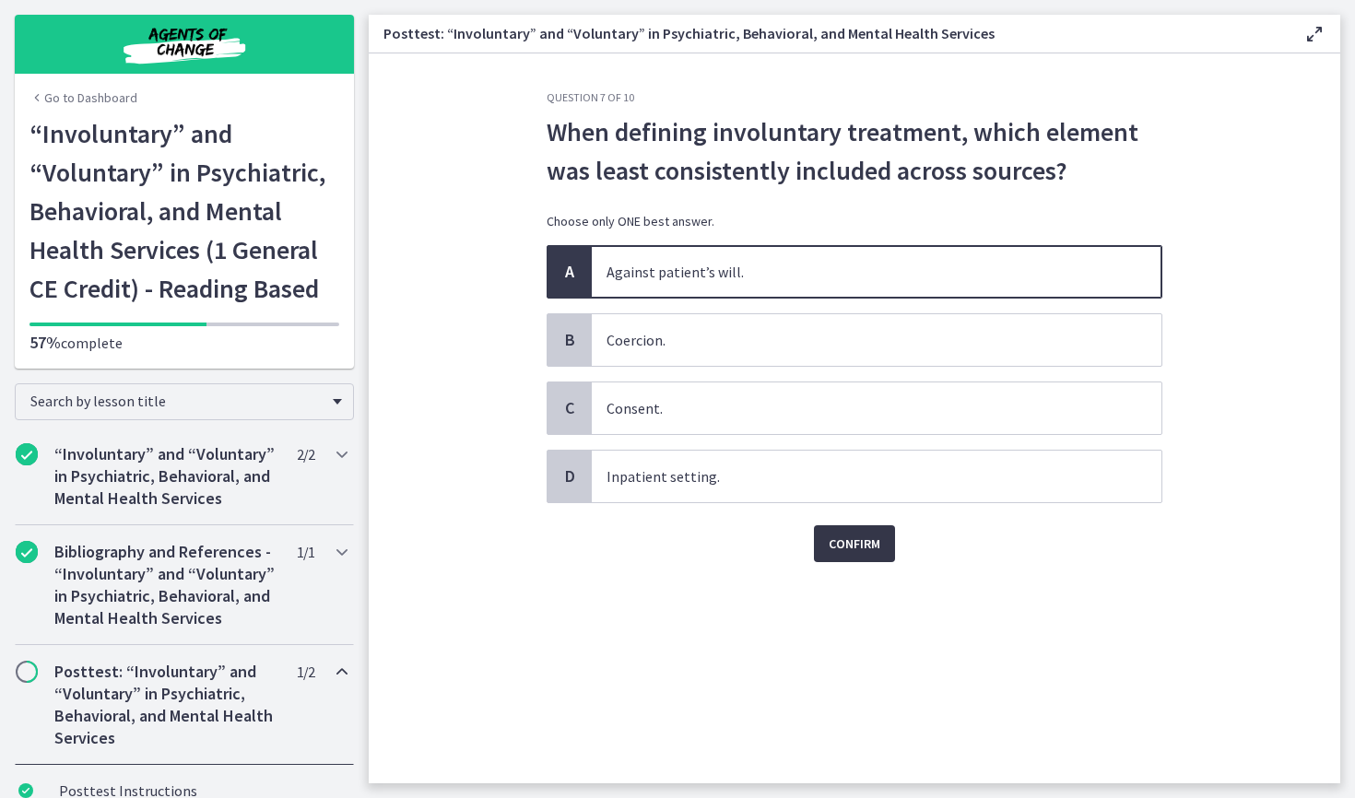
click at [841, 548] on span "Confirm" at bounding box center [855, 544] width 52 height 22
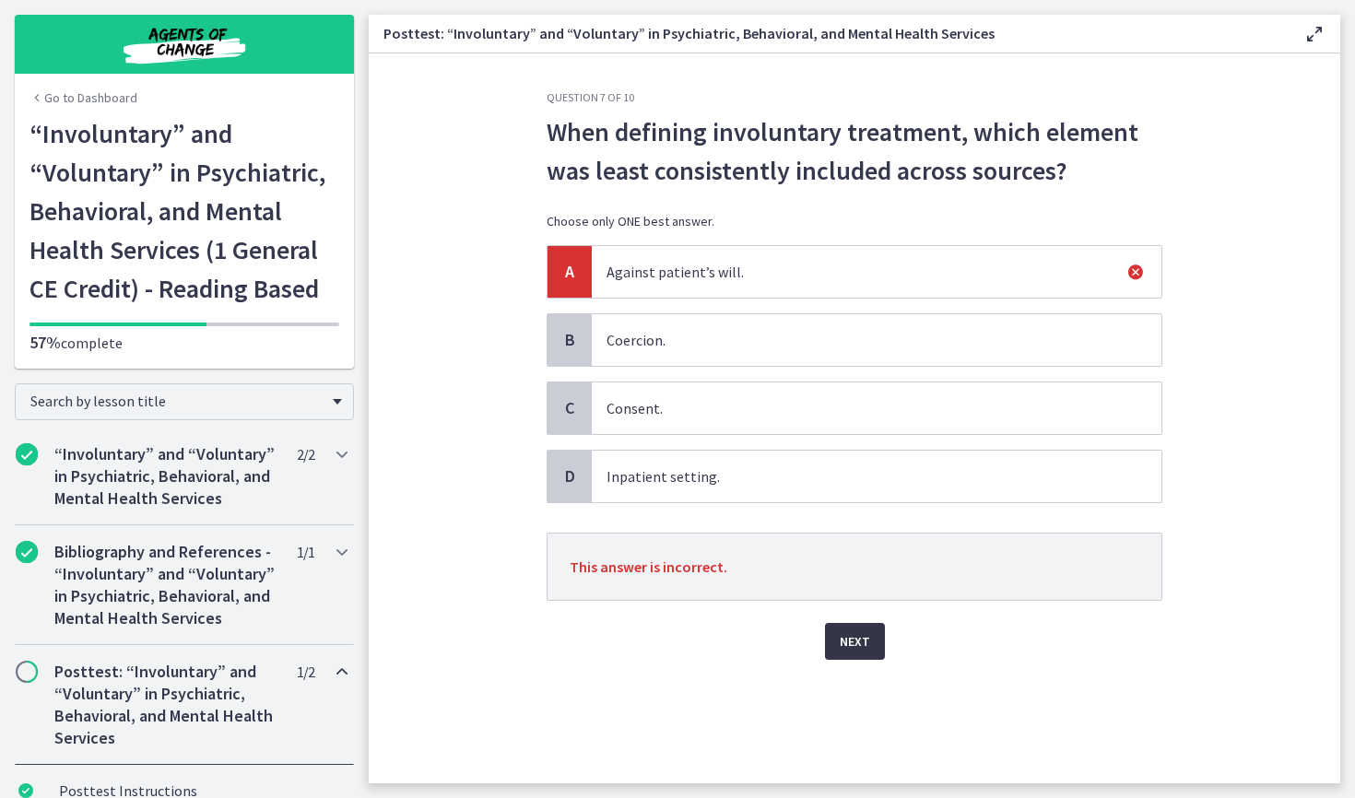
click at [847, 648] on span "Next" at bounding box center [855, 642] width 30 height 22
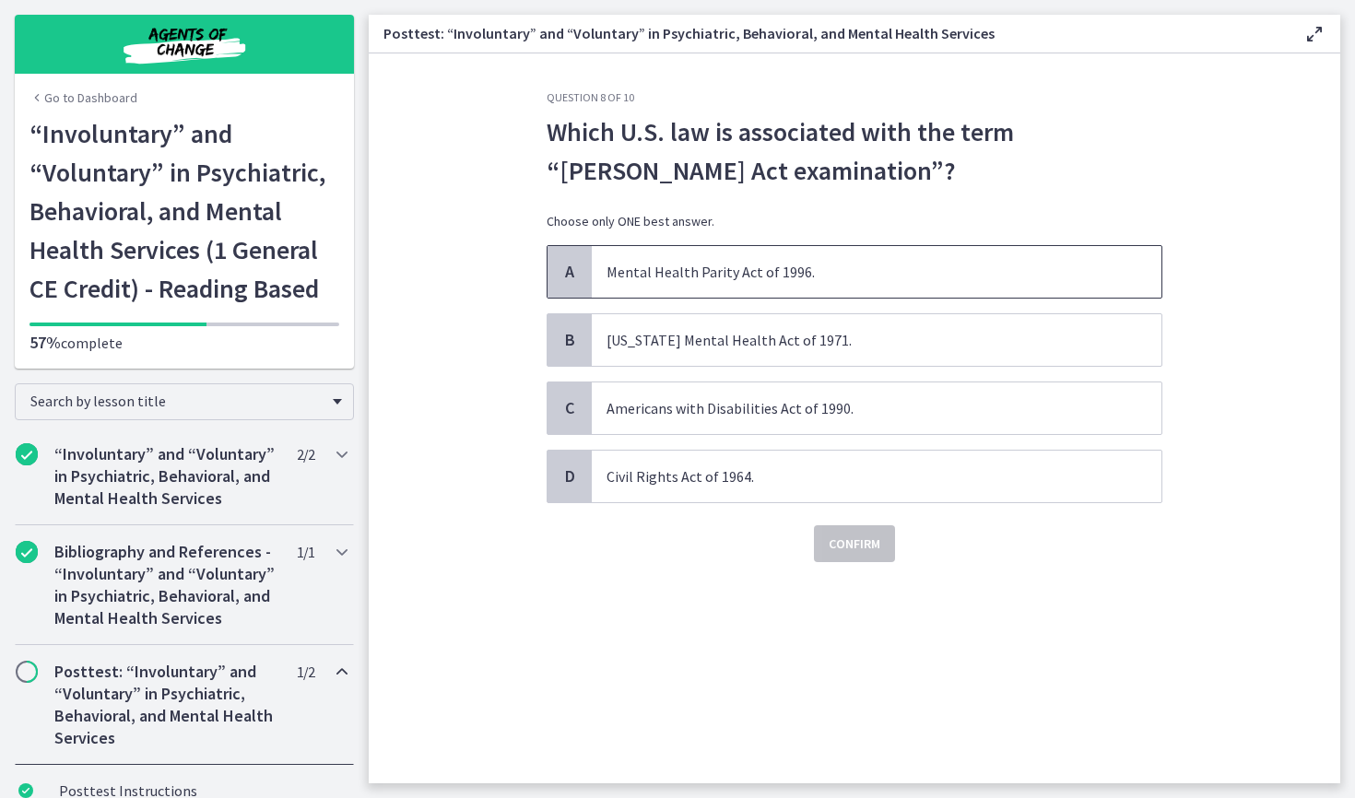
click at [841, 278] on span "Mental Health Parity Act of 1996." at bounding box center [877, 272] width 570 height 52
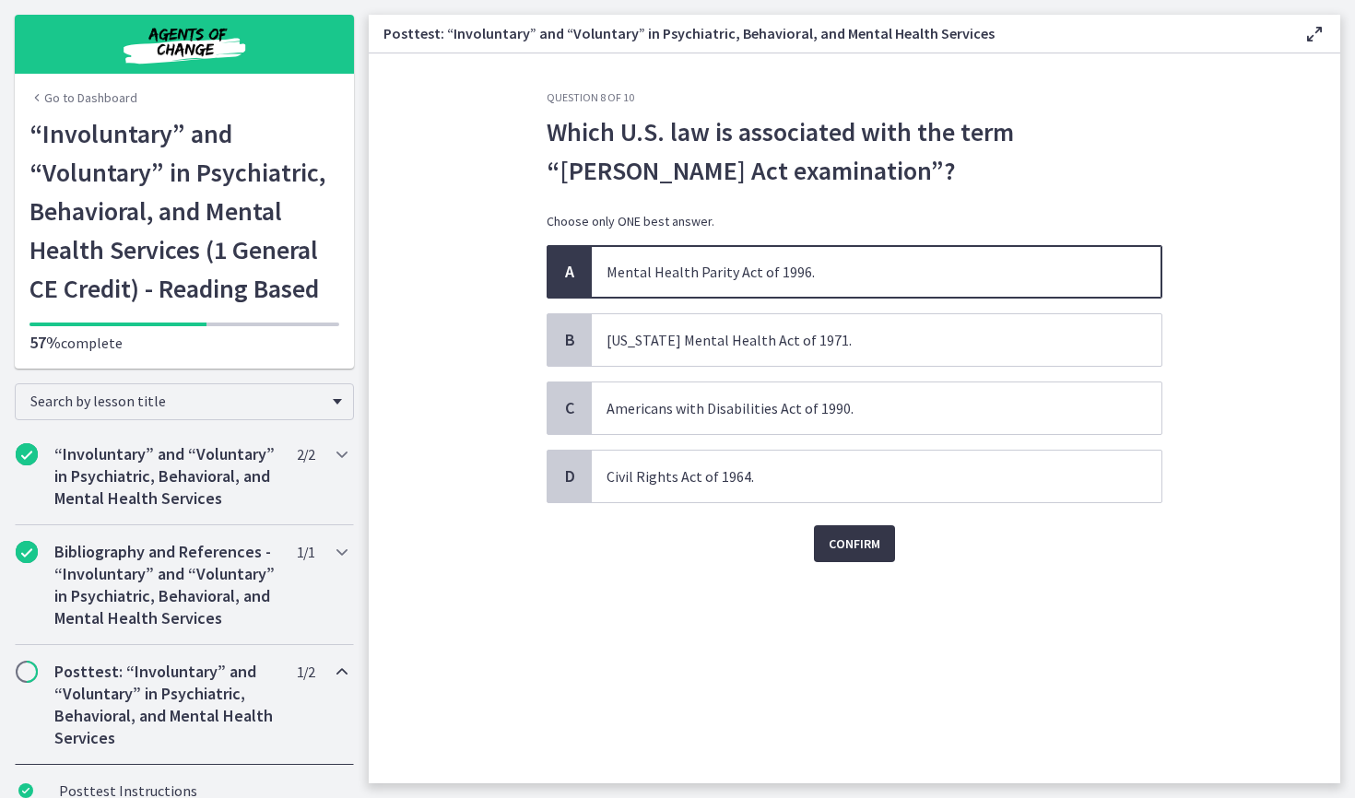
click at [843, 542] on span "Confirm" at bounding box center [855, 544] width 52 height 22
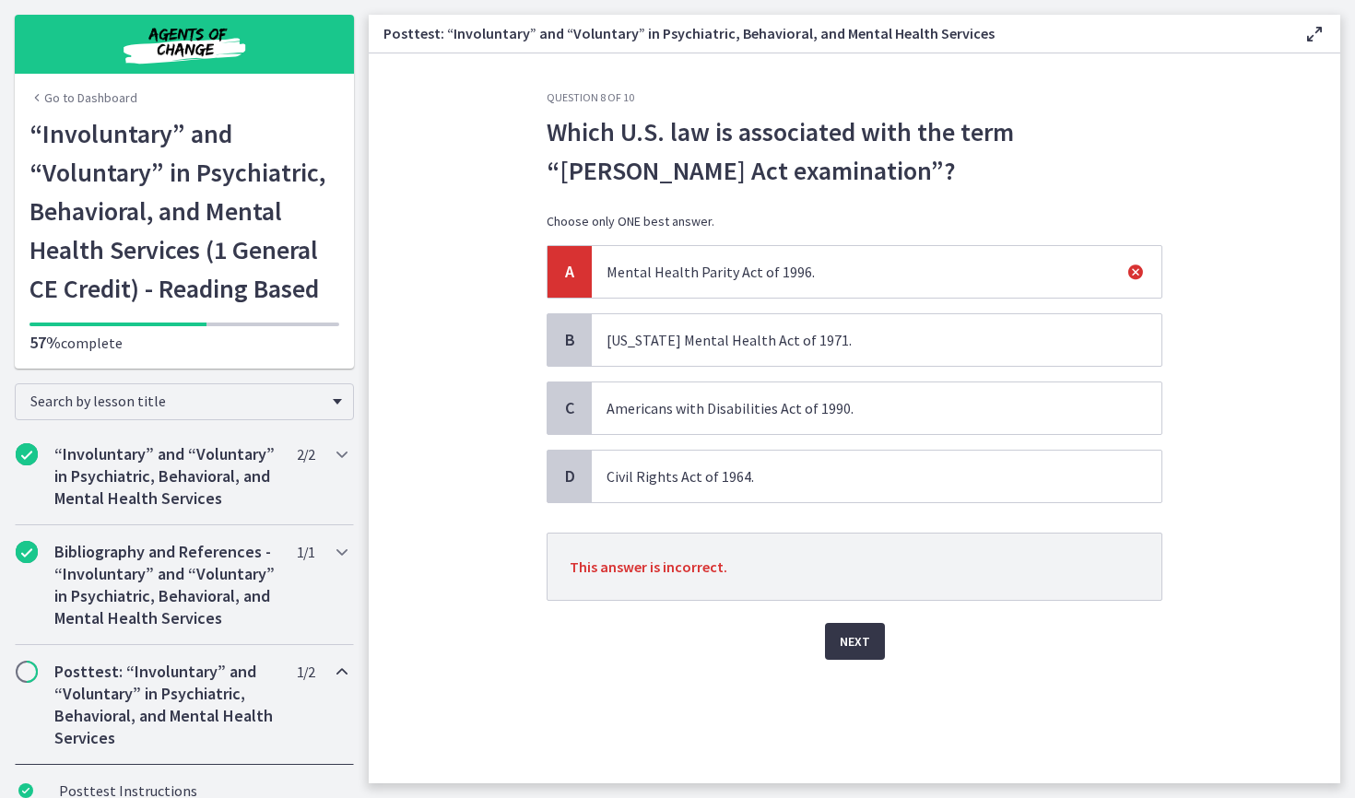
click at [855, 638] on span "Next" at bounding box center [855, 642] width 30 height 22
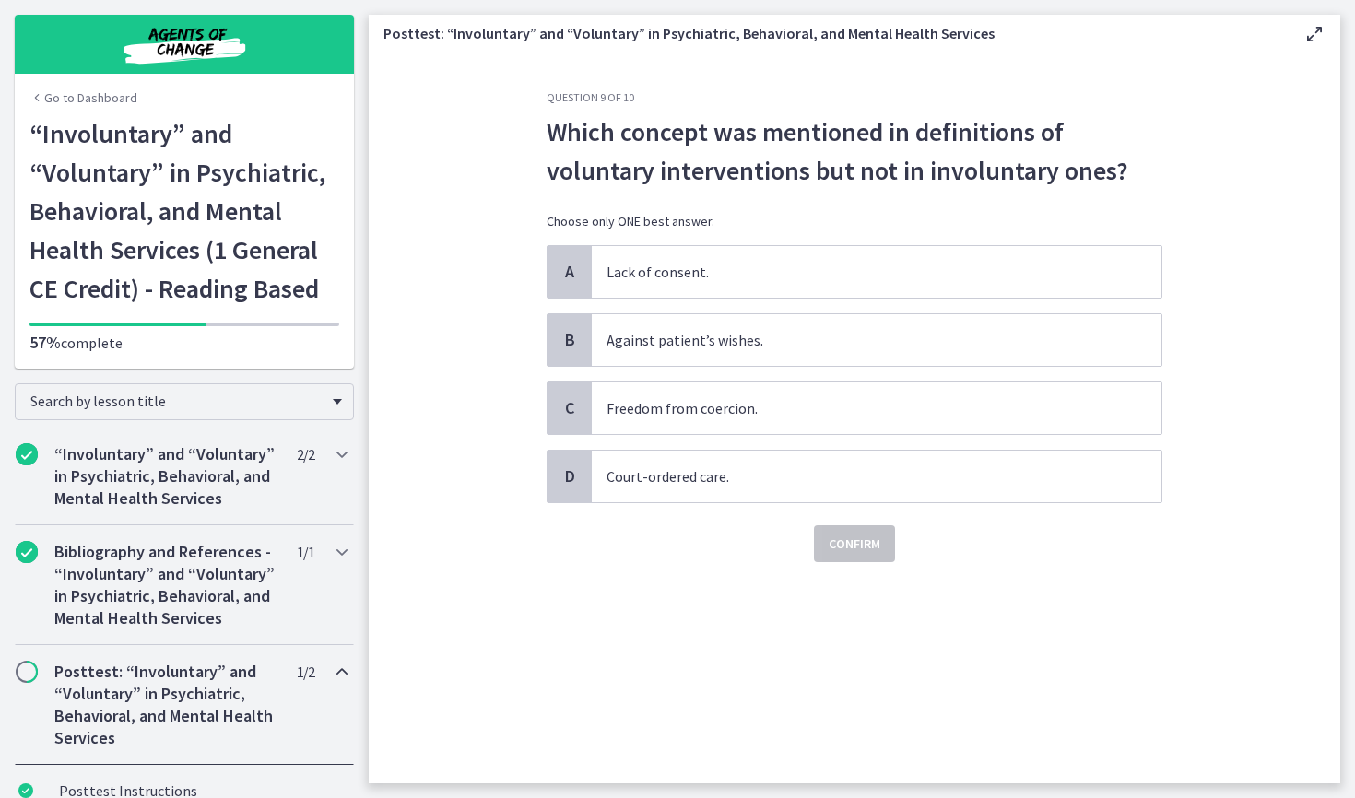
click at [96, 95] on link "Go to Dashboard" at bounding box center [83, 97] width 108 height 18
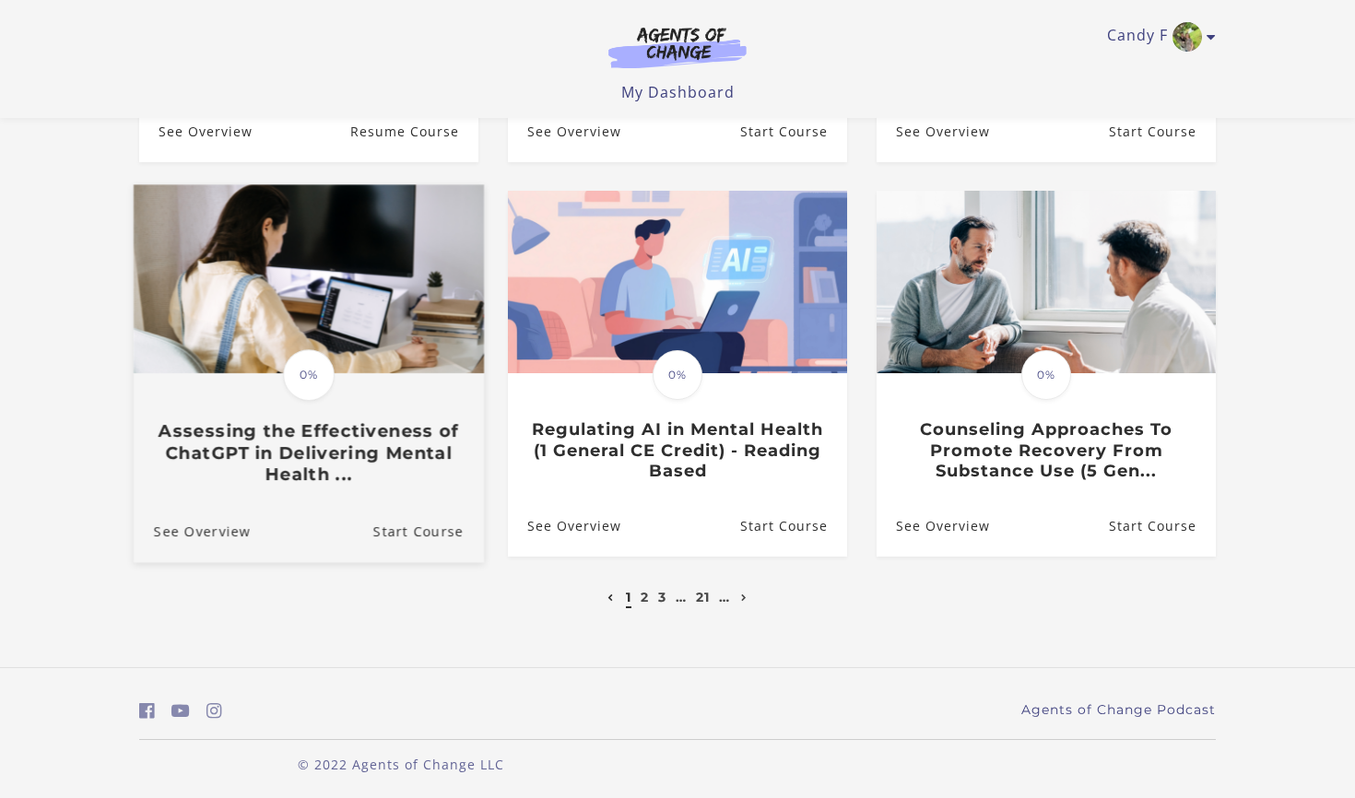
scroll to position [491, 0]
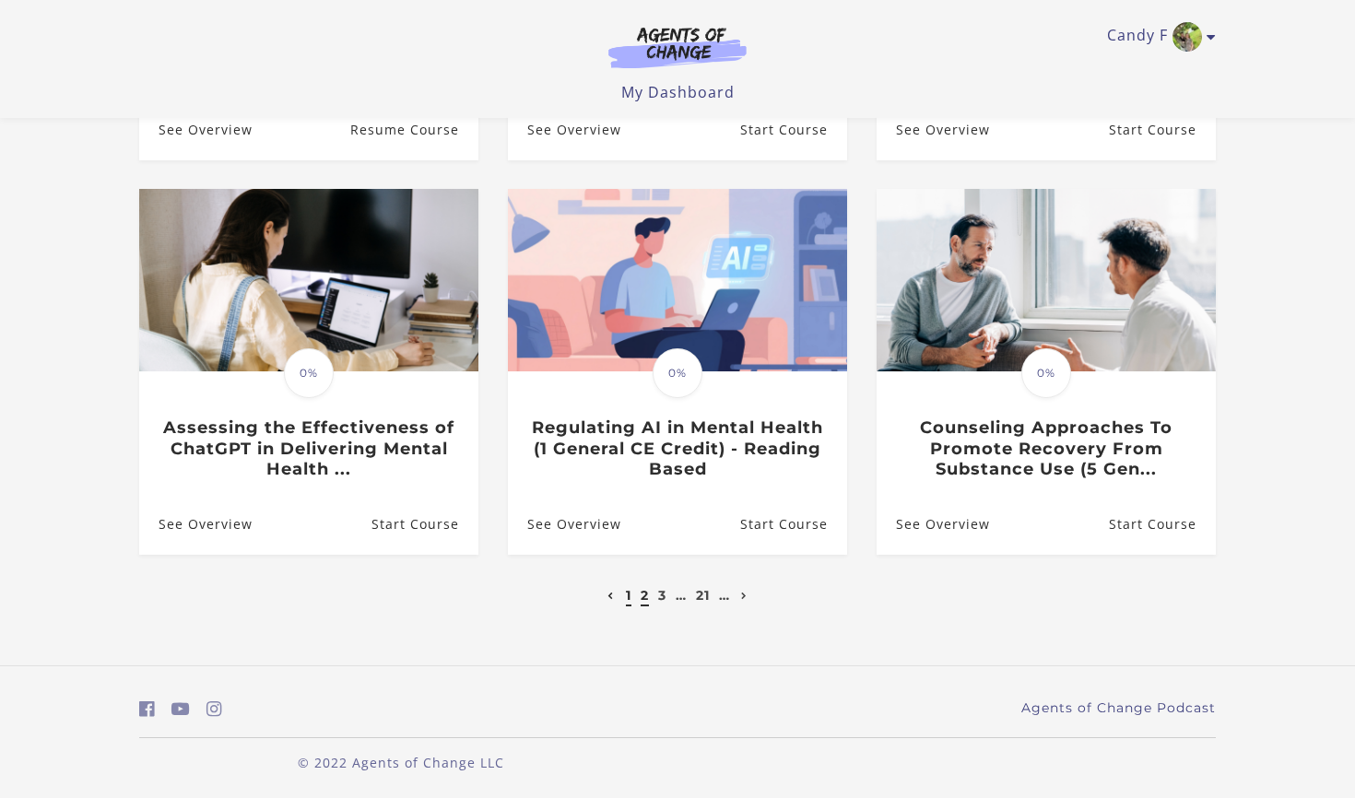
click at [646, 600] on link "2" at bounding box center [645, 595] width 8 height 17
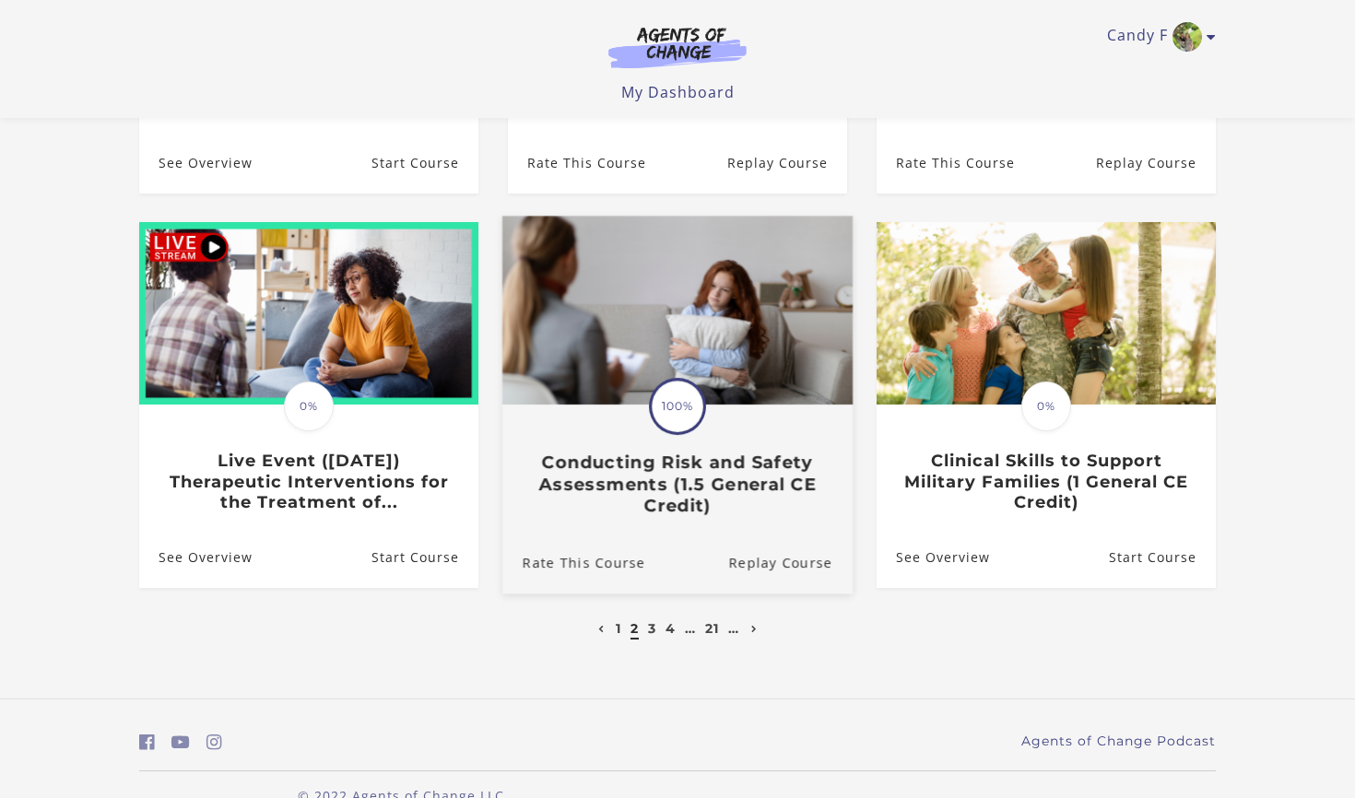
scroll to position [462, 0]
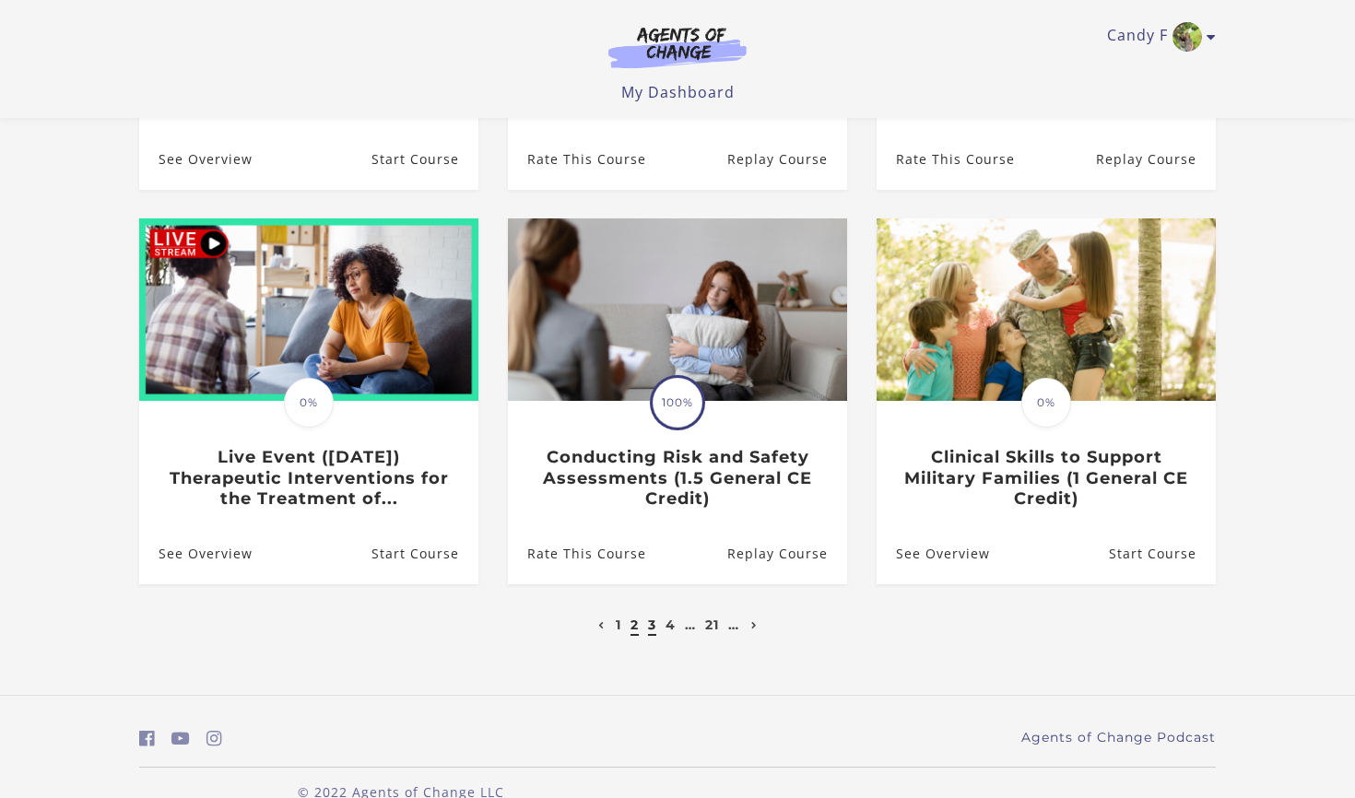
click at [652, 630] on link "3" at bounding box center [652, 625] width 8 height 17
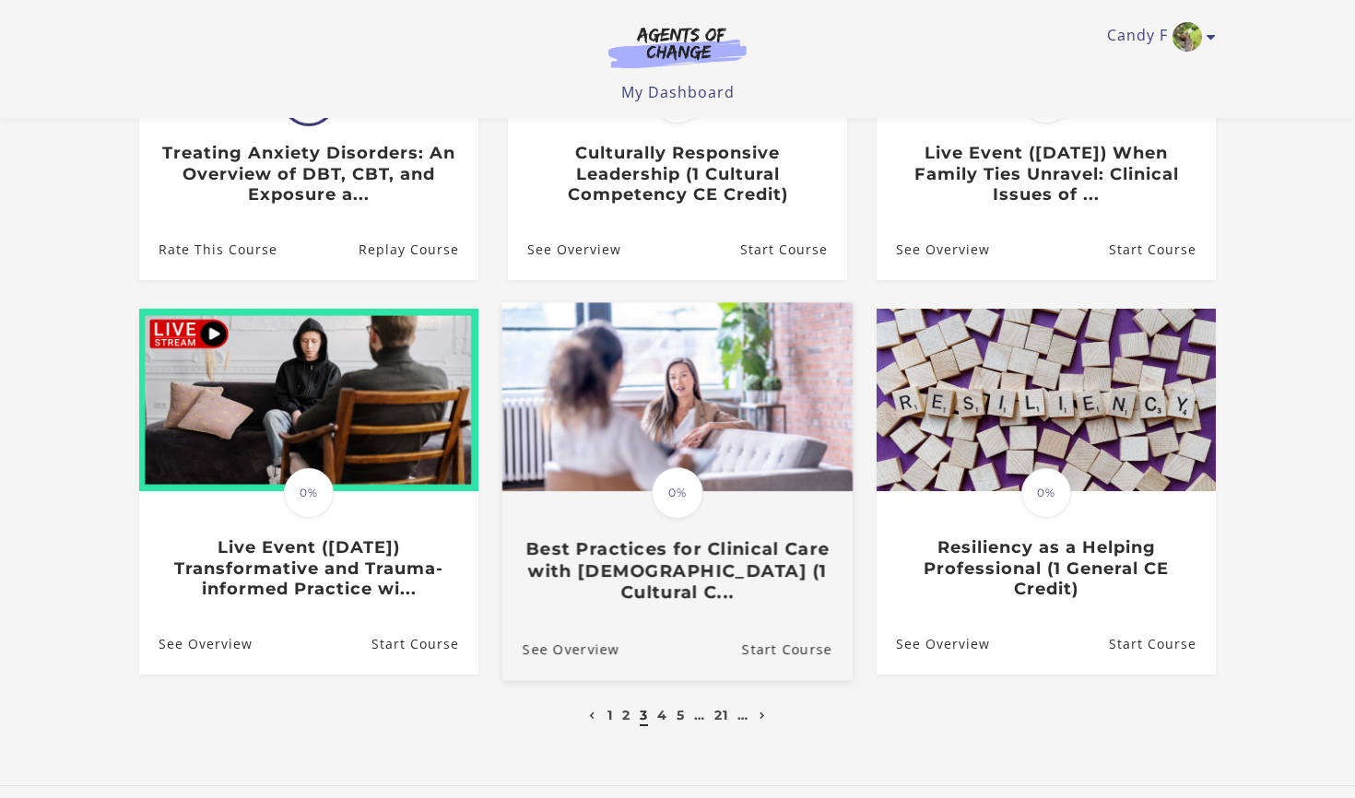
scroll to position [374, 0]
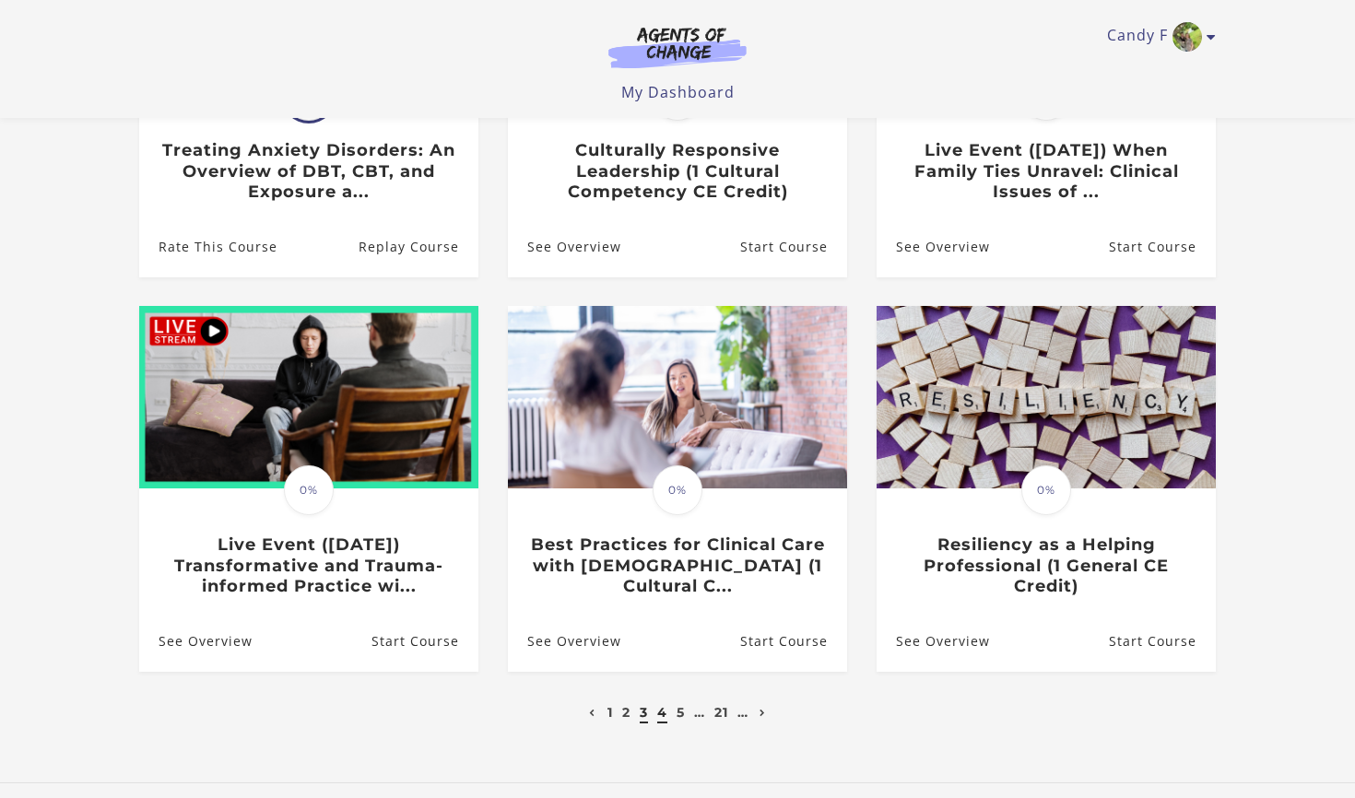
click at [663, 716] on link "4" at bounding box center [662, 712] width 10 height 17
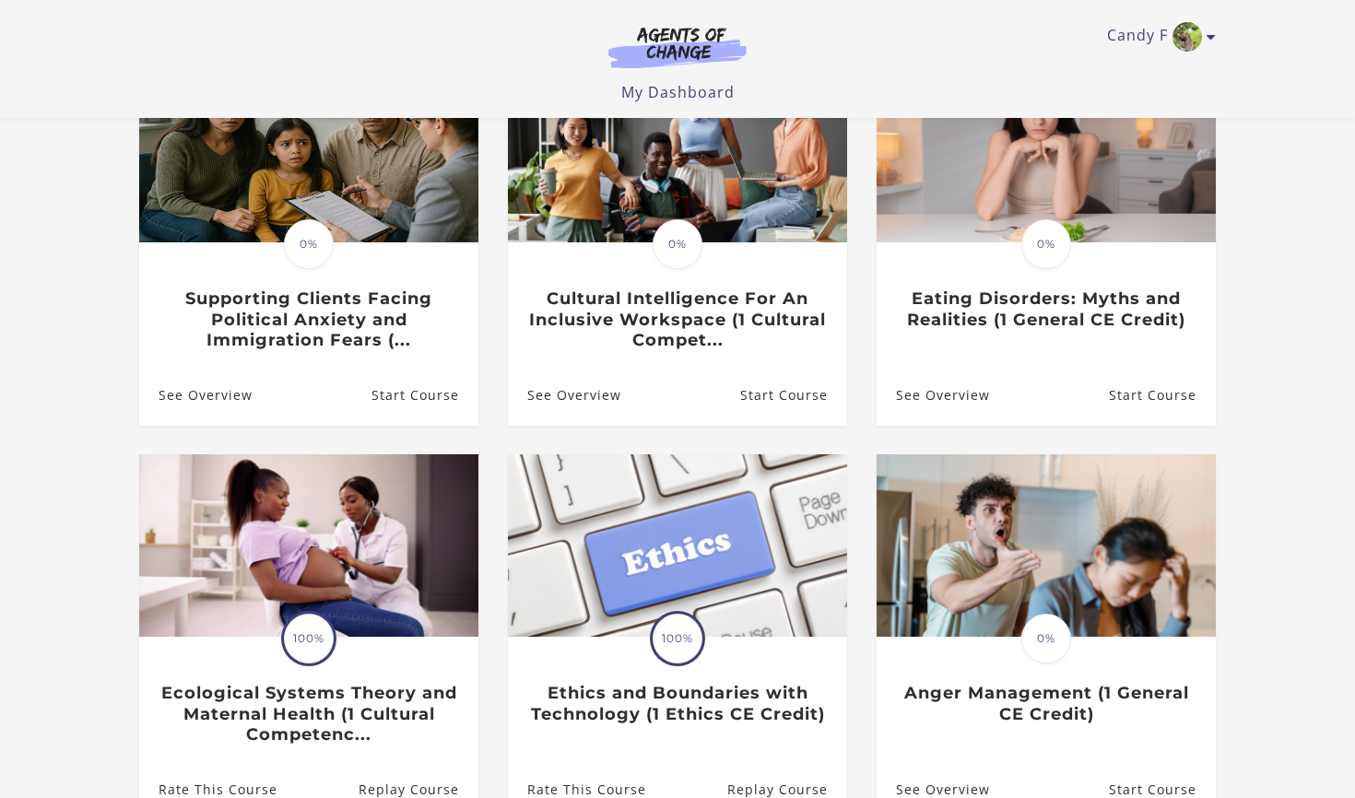
scroll to position [230, 0]
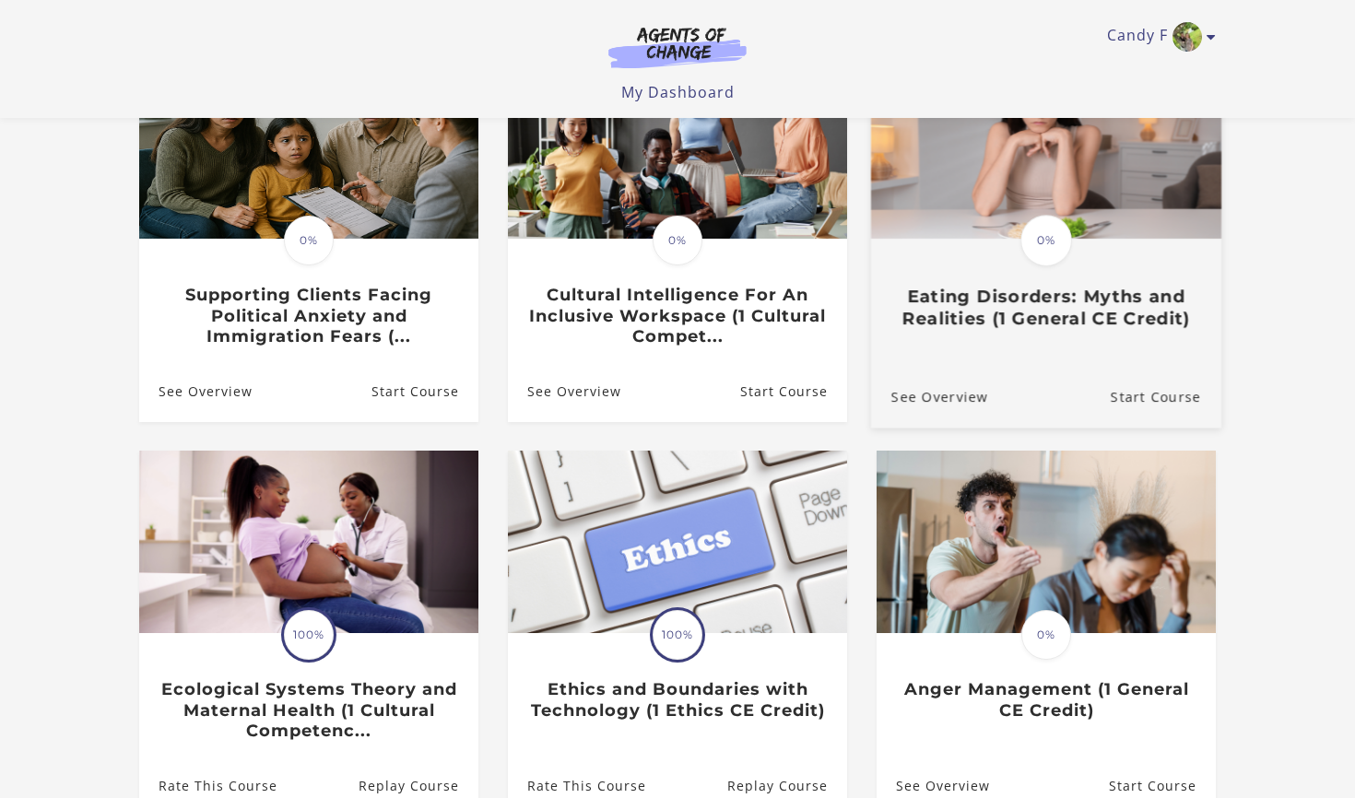
click at [1004, 328] on h3 "Eating Disorders: Myths and Realities (1 General CE Credit)" at bounding box center [1046, 307] width 310 height 42
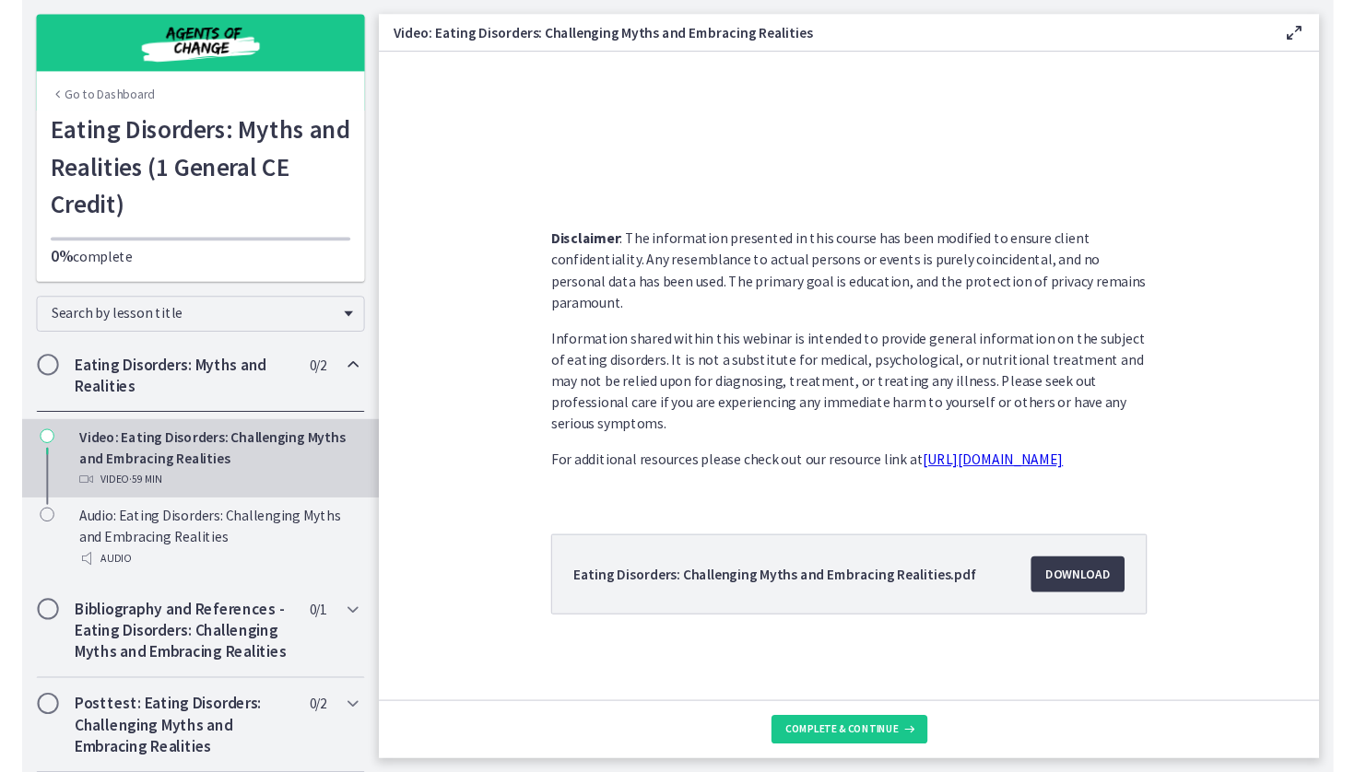
scroll to position [354, 0]
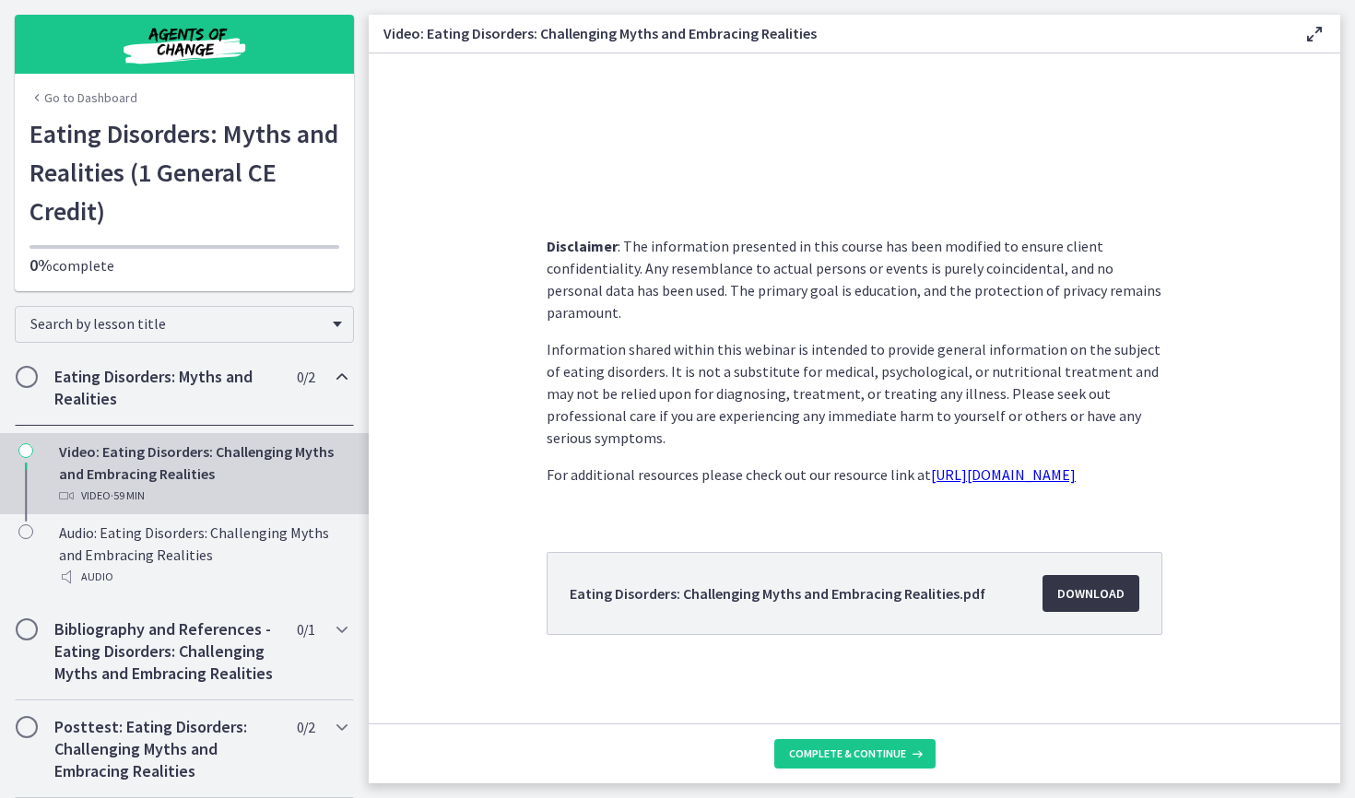
click at [1089, 605] on link "Download Opens in a new window" at bounding box center [1091, 593] width 97 height 37
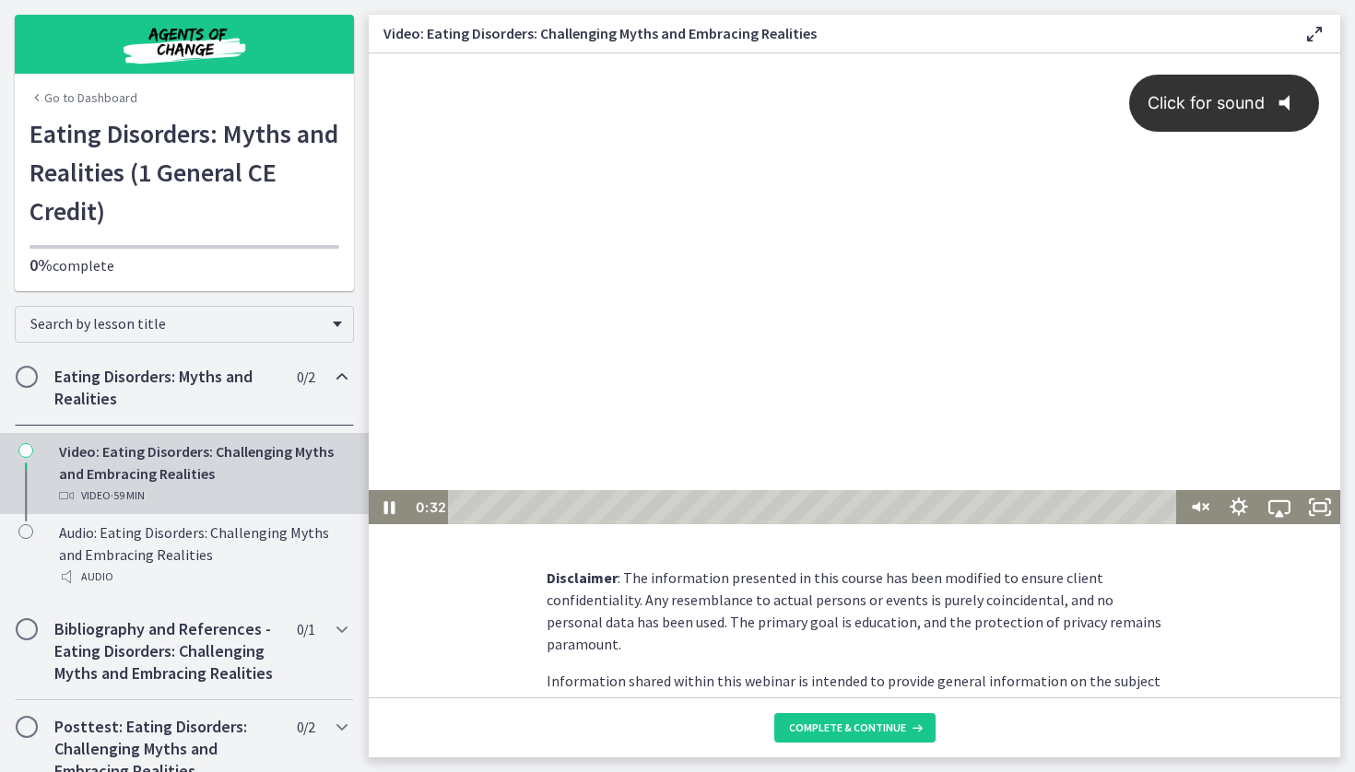
scroll to position [0, 0]
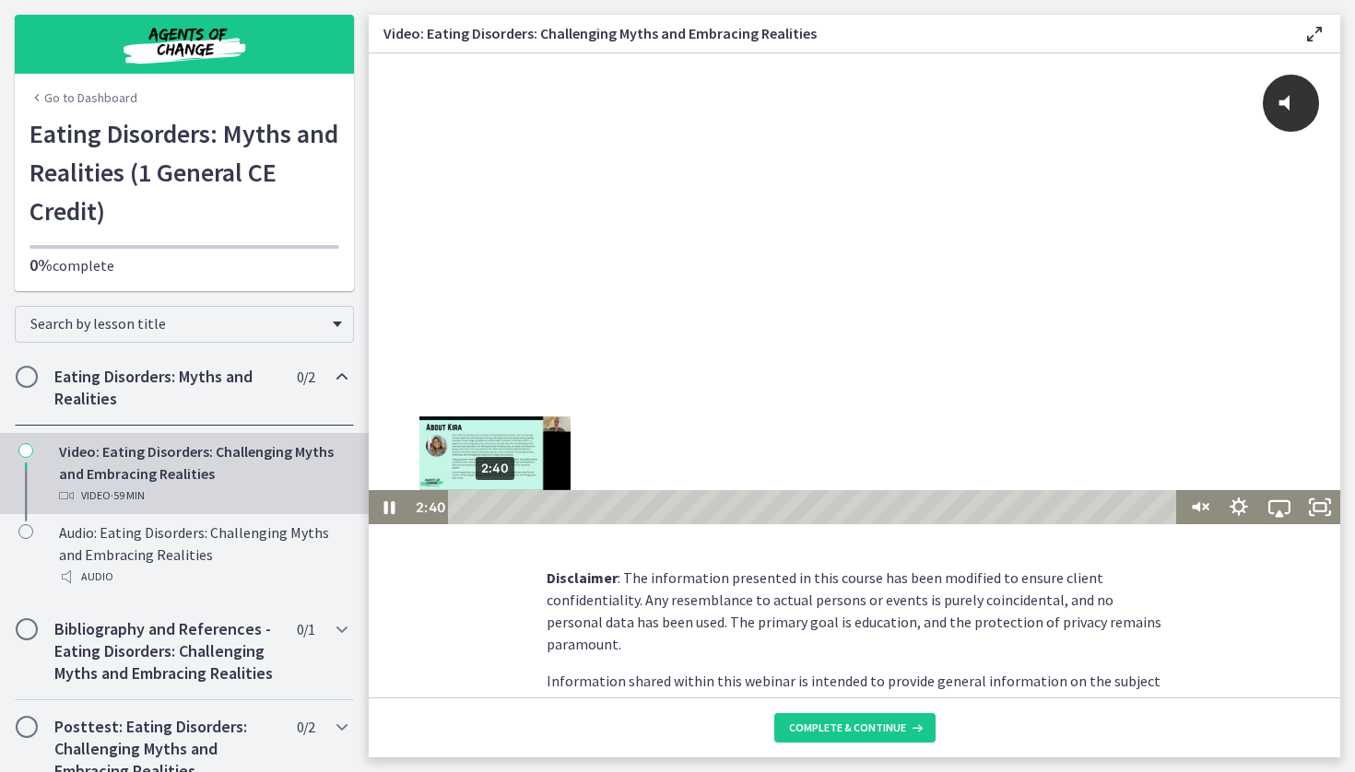
click at [495, 505] on div "2:40" at bounding box center [815, 507] width 705 height 34
click at [524, 506] on div "5:02" at bounding box center [815, 507] width 705 height 34
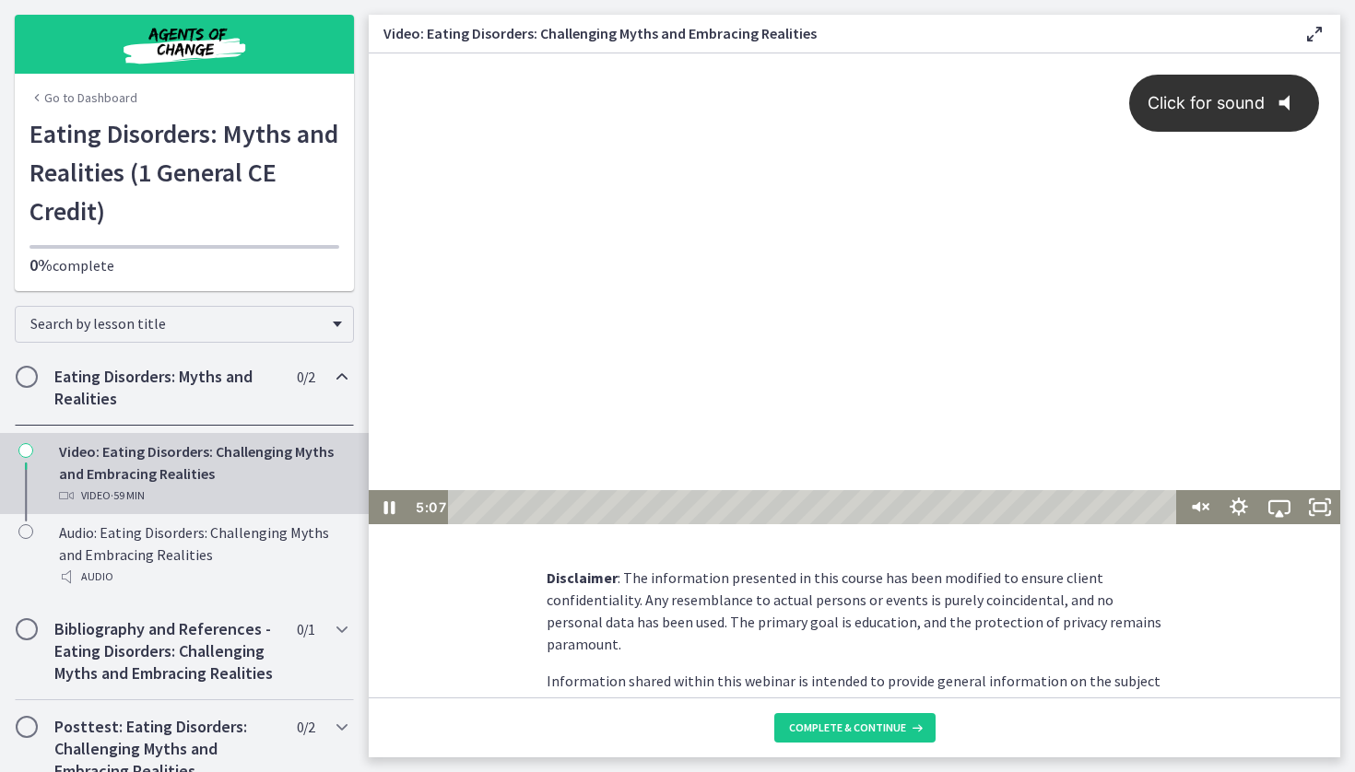
click at [1231, 96] on span "Click for sound" at bounding box center [1198, 102] width 134 height 19
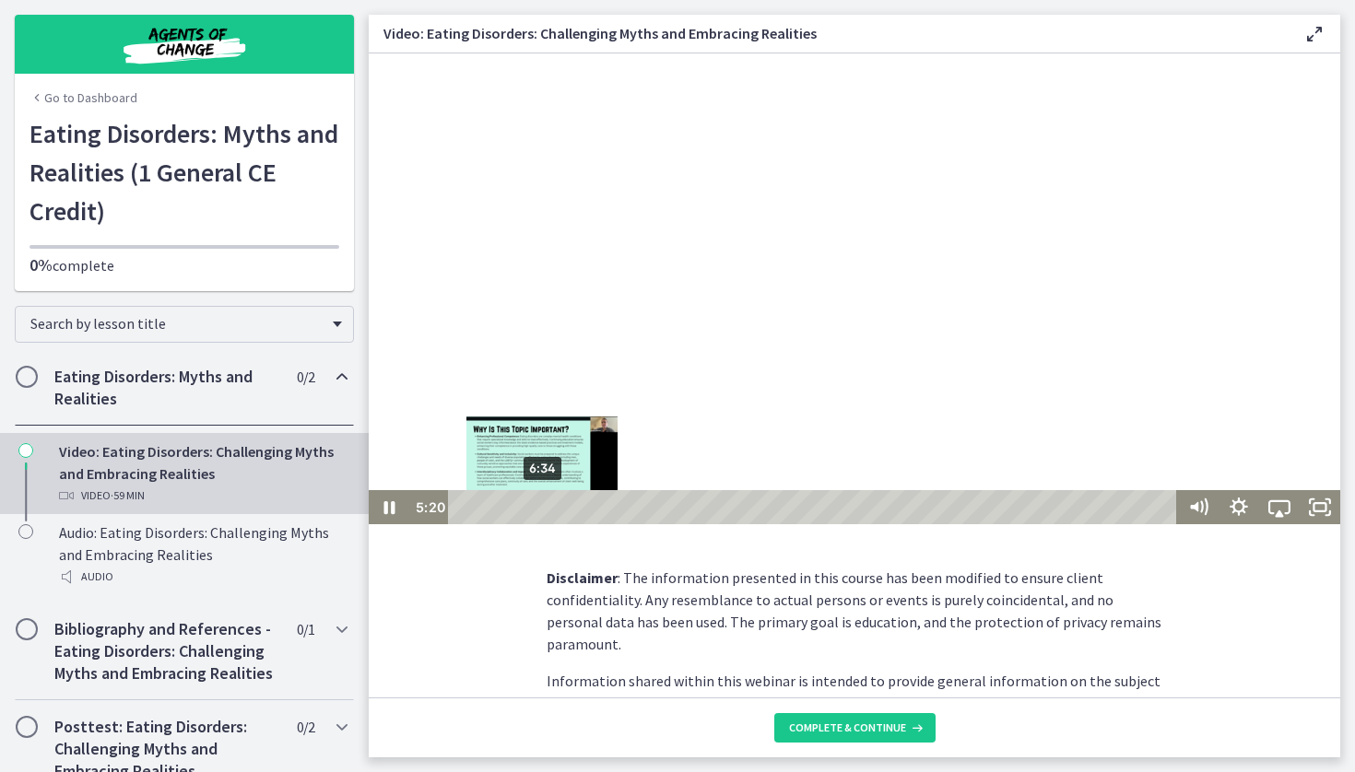
click at [542, 503] on div "6:34" at bounding box center [815, 507] width 705 height 34
click at [556, 508] on div "7:43" at bounding box center [815, 507] width 705 height 34
click at [570, 505] on div "8:52" at bounding box center [815, 507] width 705 height 34
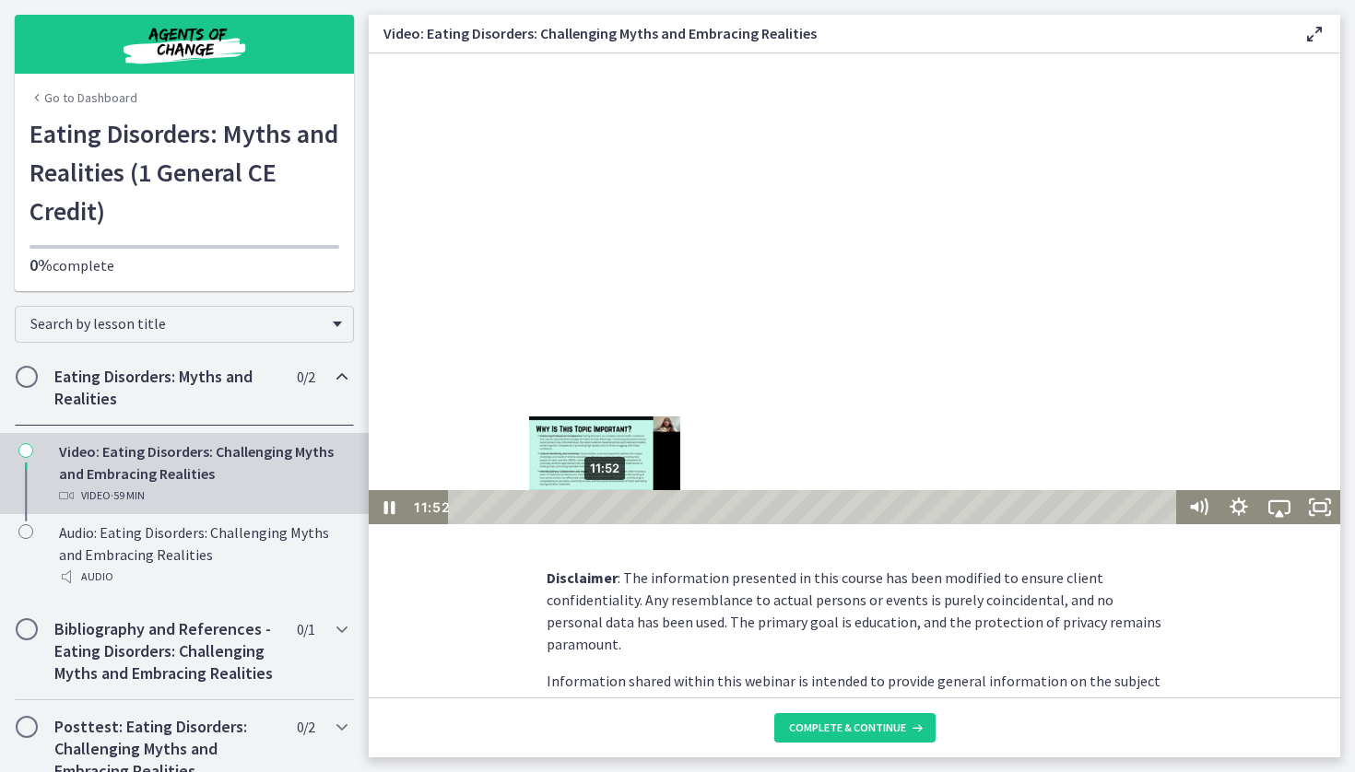
click at [606, 503] on div "11:52" at bounding box center [815, 507] width 705 height 34
click at [625, 507] on div "13:29" at bounding box center [815, 507] width 705 height 34
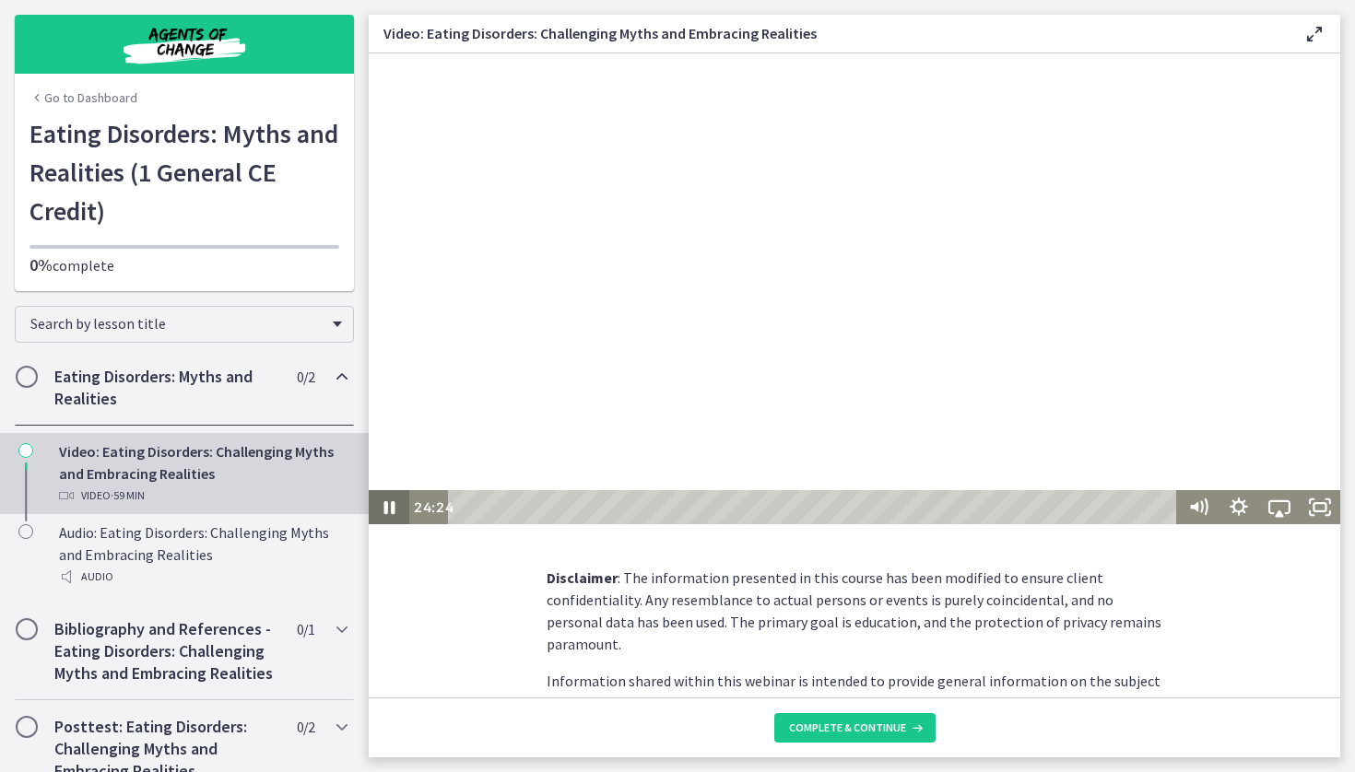
click at [393, 508] on icon "Pause" at bounding box center [389, 507] width 11 height 13
